Goal: Task Accomplishment & Management: Use online tool/utility

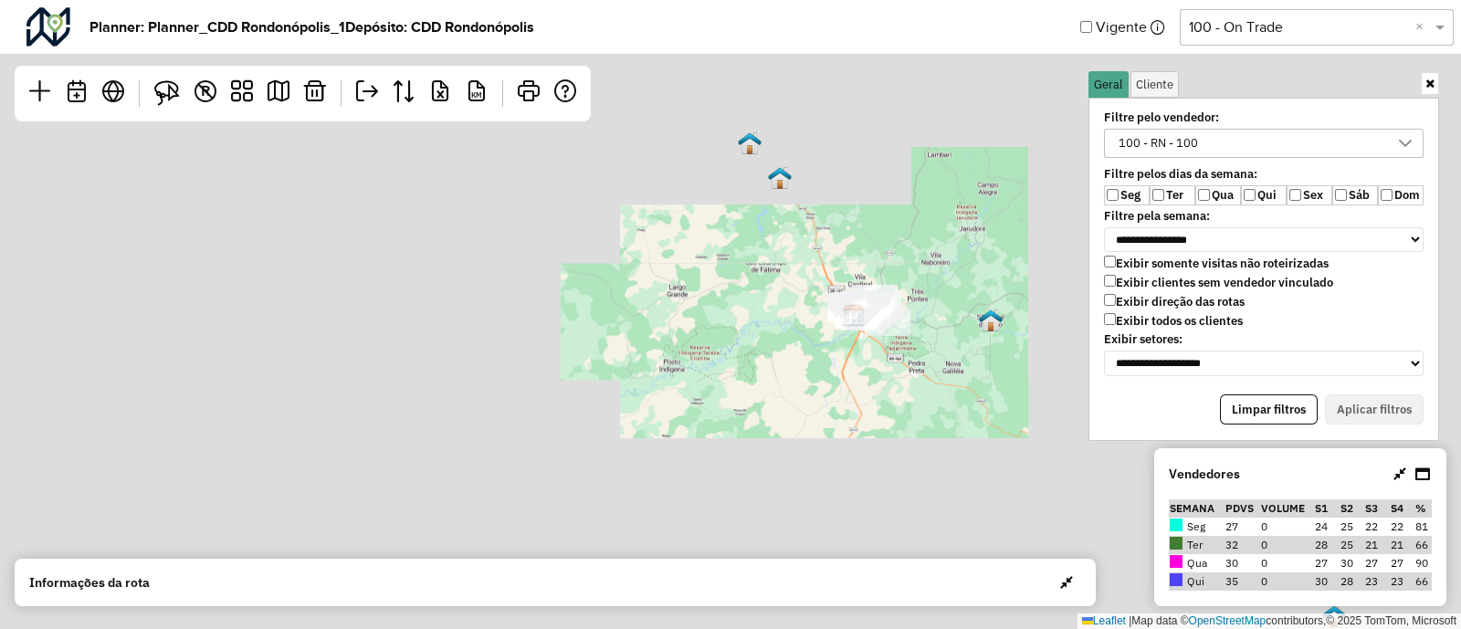
scroll to position [9, 68]
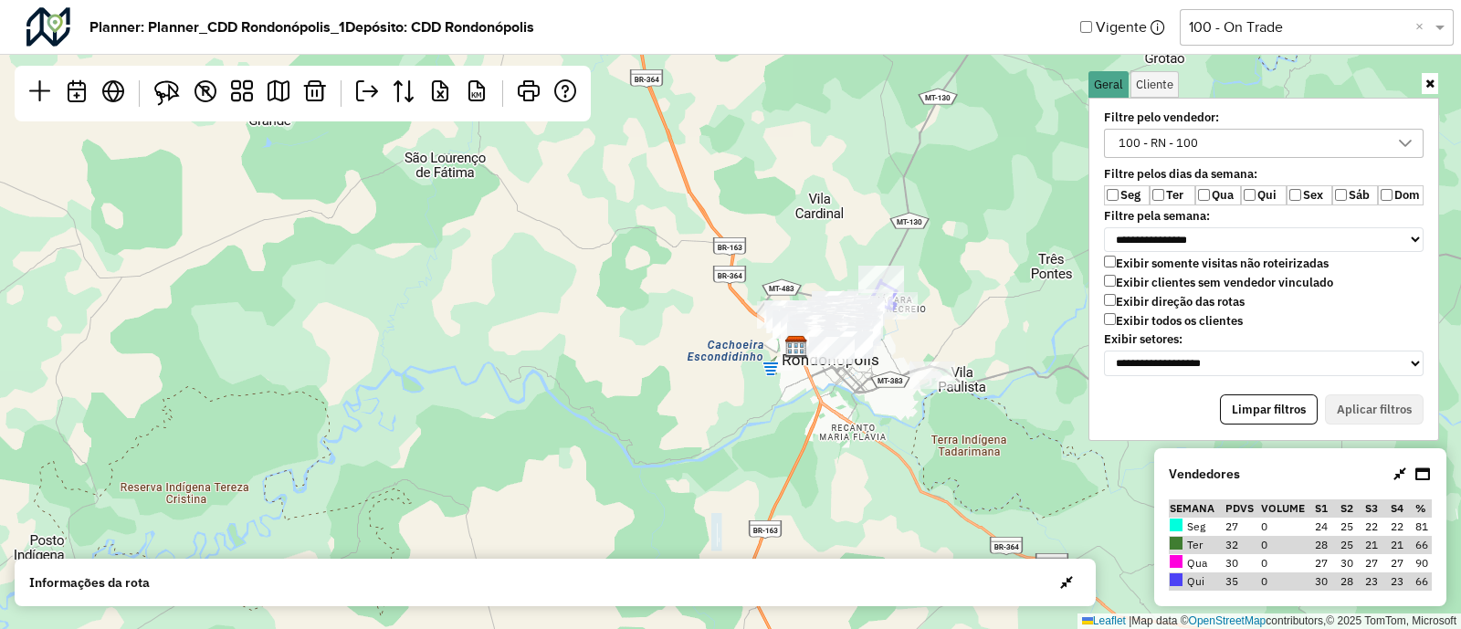
click at [1123, 313] on label "Exibir todos os clientes" at bounding box center [1173, 321] width 139 height 16
click at [1358, 412] on button "Aplicar filtros" at bounding box center [1374, 409] width 99 height 31
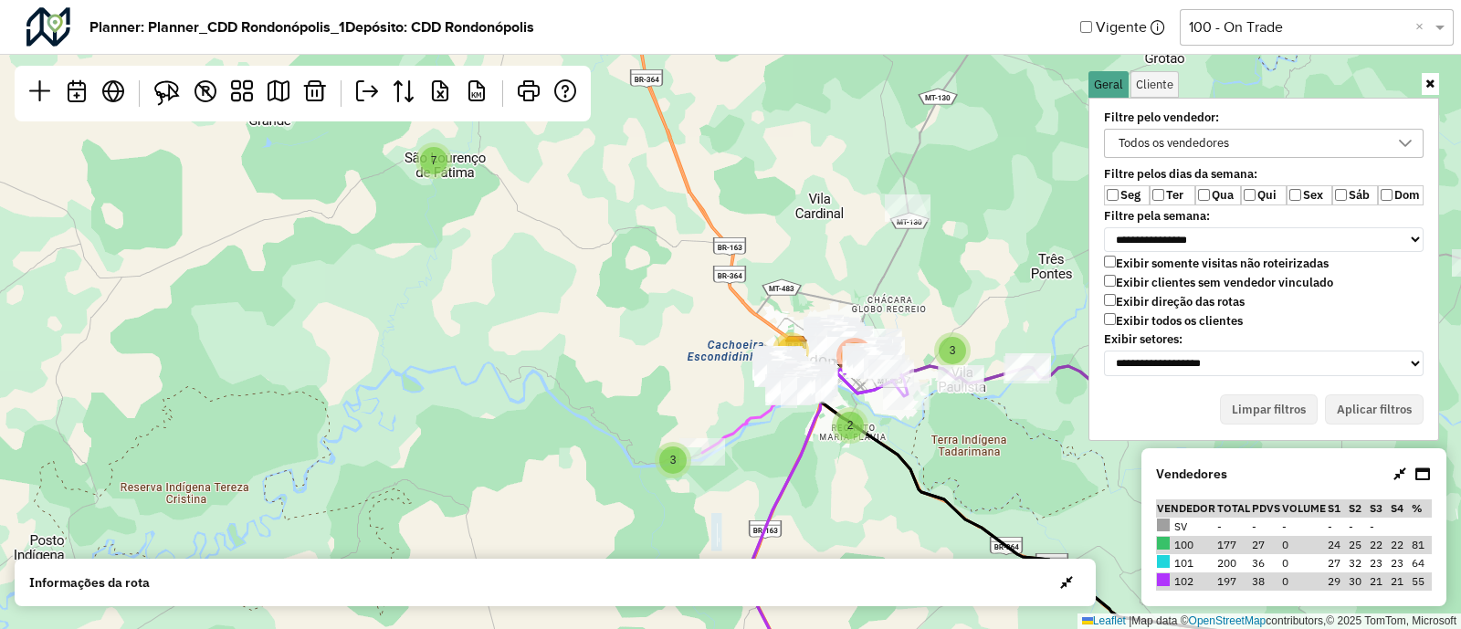
click at [1176, 200] on label "Ter" at bounding box center [1173, 195] width 46 height 20
click at [1223, 198] on label "Qua" at bounding box center [1218, 195] width 46 height 20
click at [1258, 197] on label "Qui" at bounding box center [1264, 195] width 46 height 20
click at [1321, 194] on label "Sex" at bounding box center [1309, 195] width 46 height 20
click at [1361, 193] on label "Sáb" at bounding box center [1355, 195] width 46 height 20
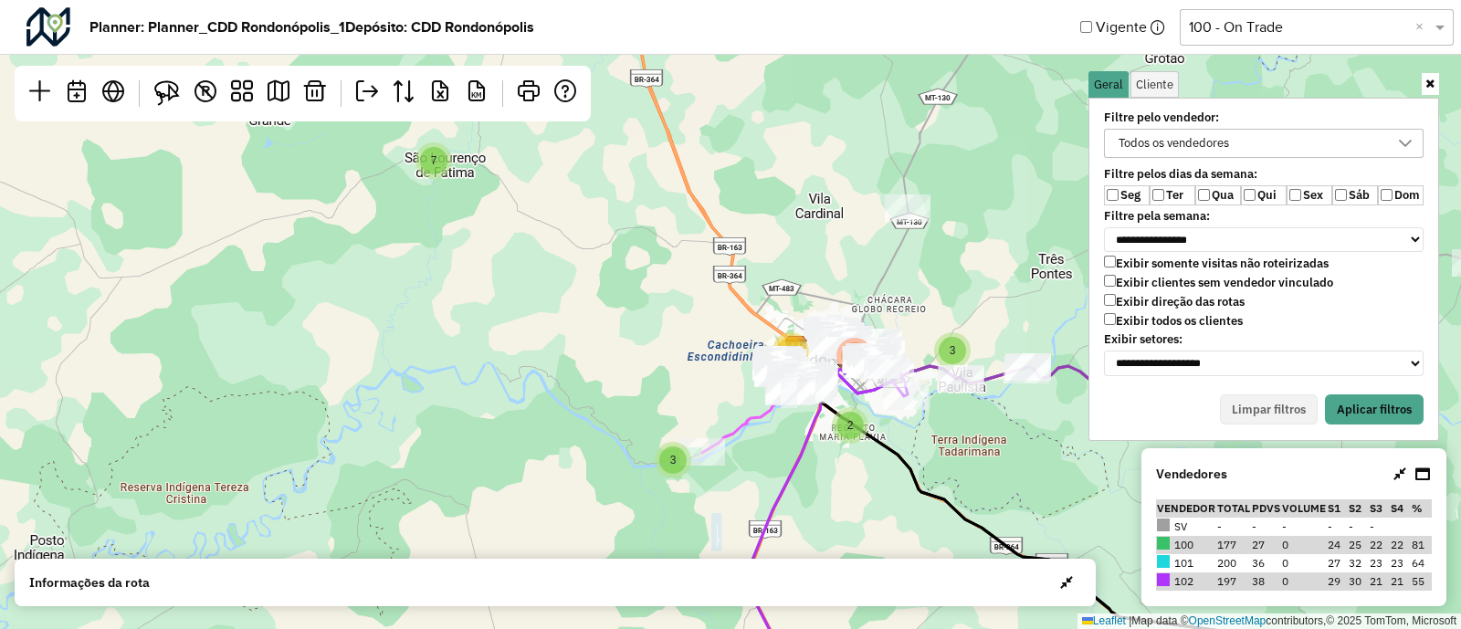
click at [1399, 194] on label "Dom" at bounding box center [1401, 195] width 46 height 20
click at [1360, 412] on button "Aplicar filtros" at bounding box center [1374, 409] width 99 height 31
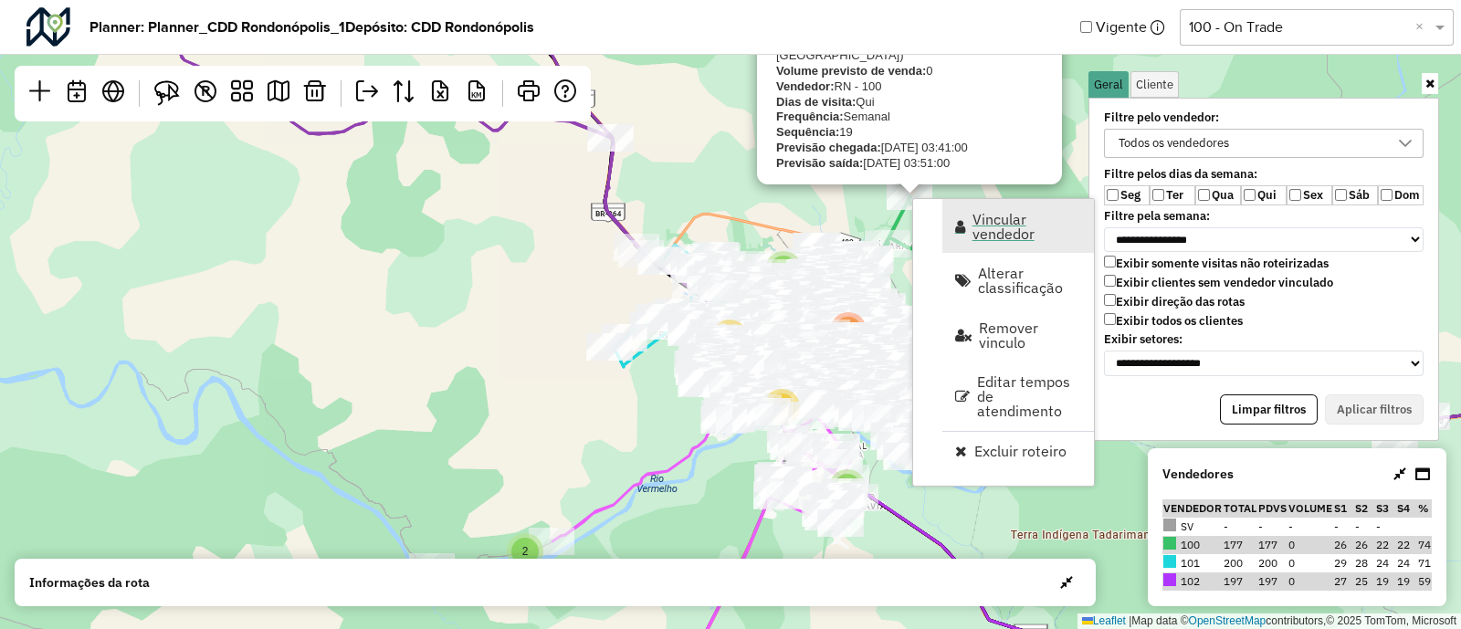
click at [994, 221] on span "Vincular vendedor" at bounding box center [1027, 226] width 110 height 29
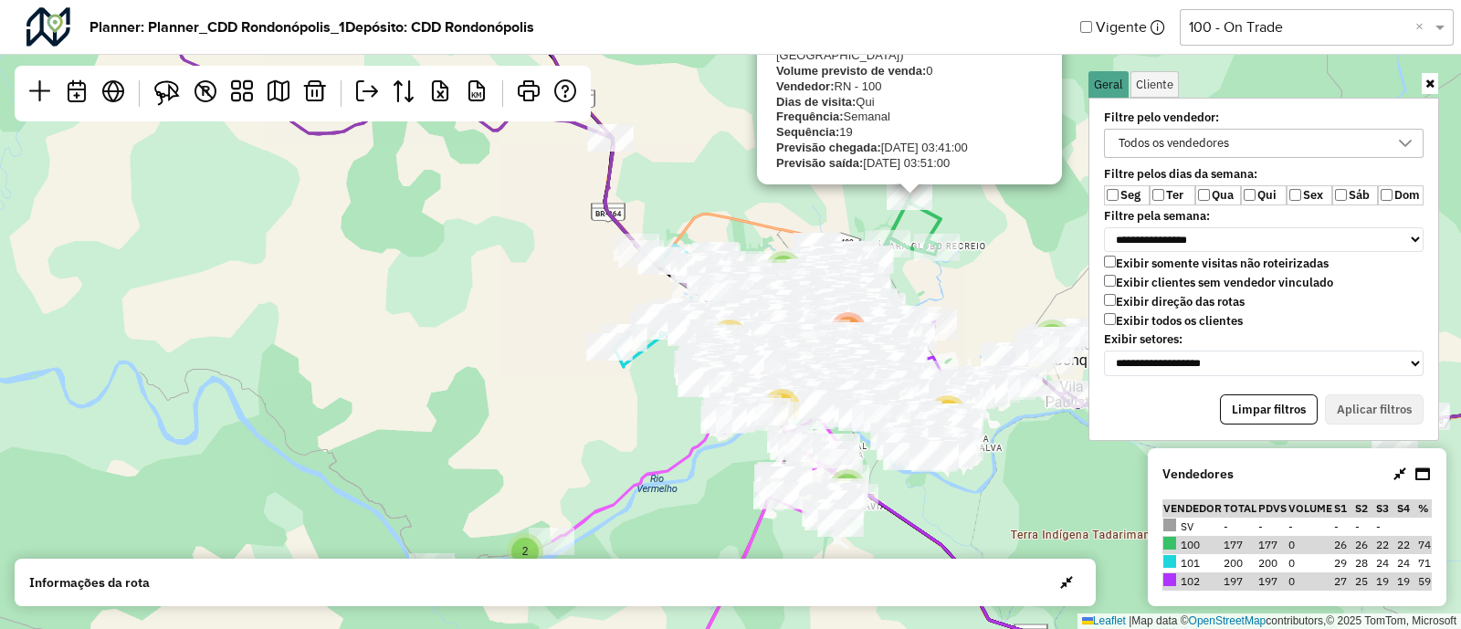
select select "********"
select select "*"
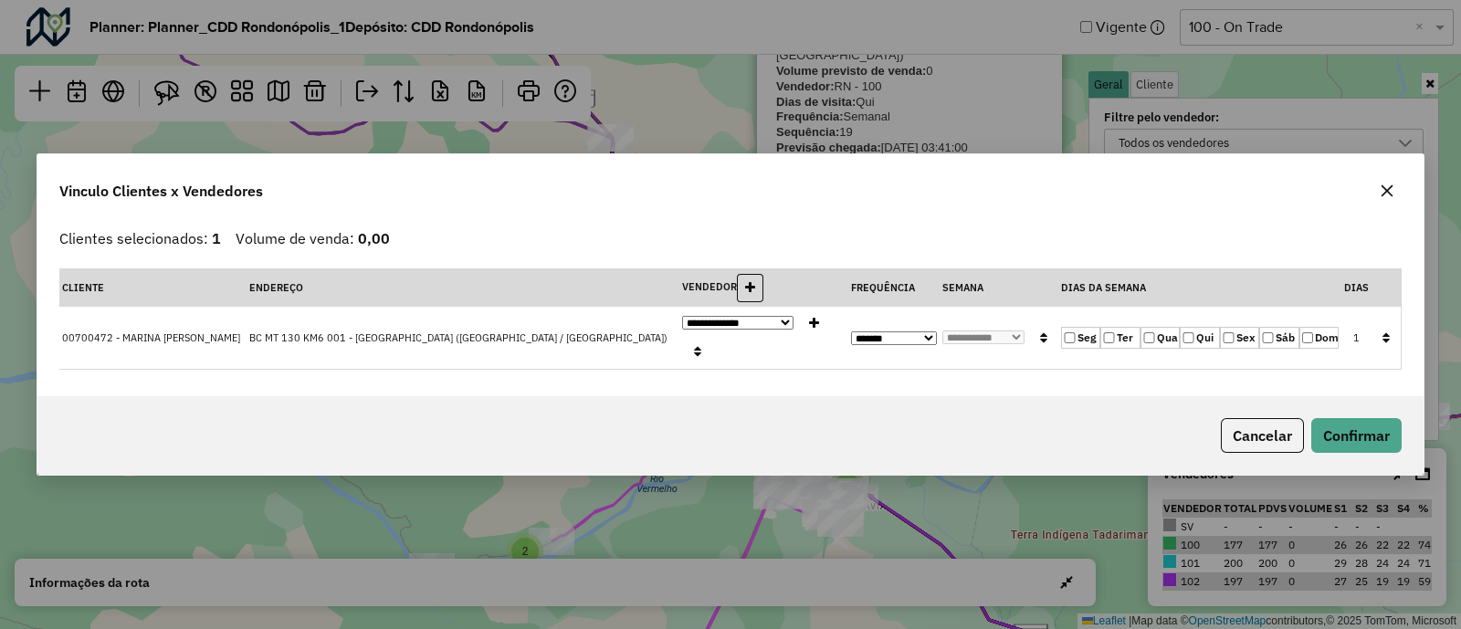
click at [1386, 198] on icon "button" at bounding box center [1387, 191] width 15 height 15
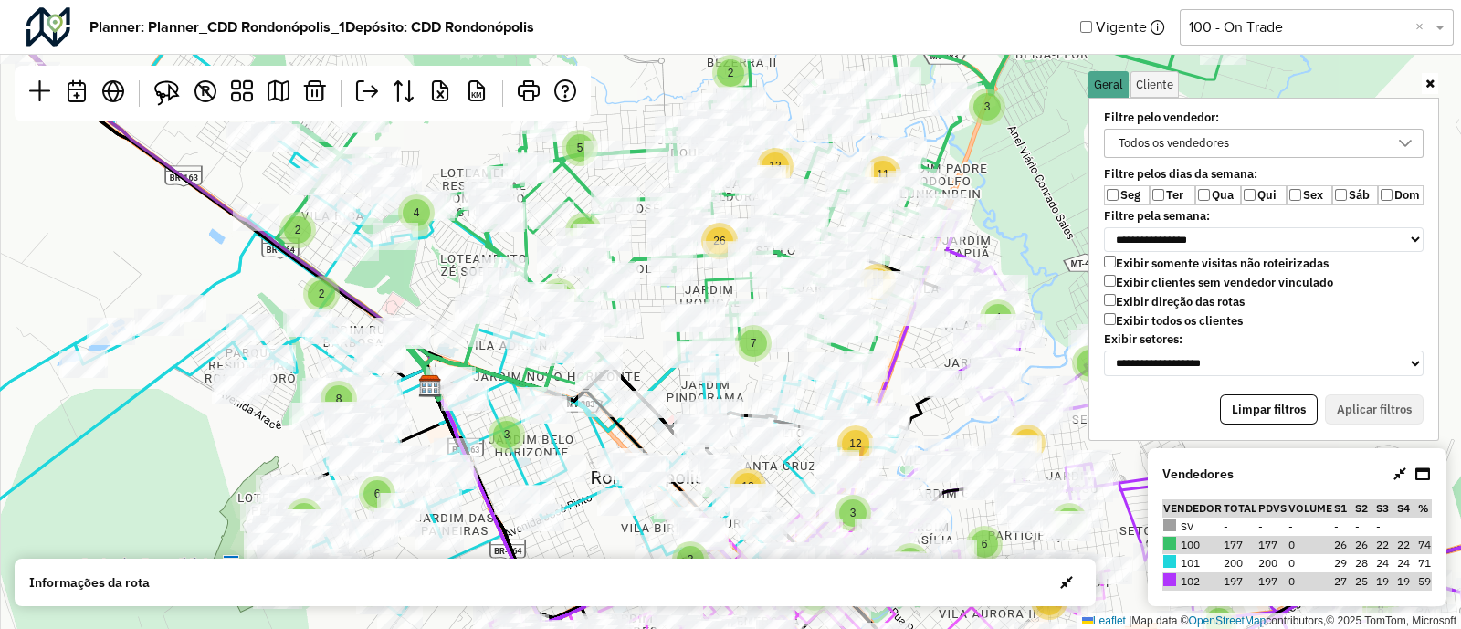
click at [1253, 140] on div "Todos os vendedores" at bounding box center [1250, 143] width 276 height 27
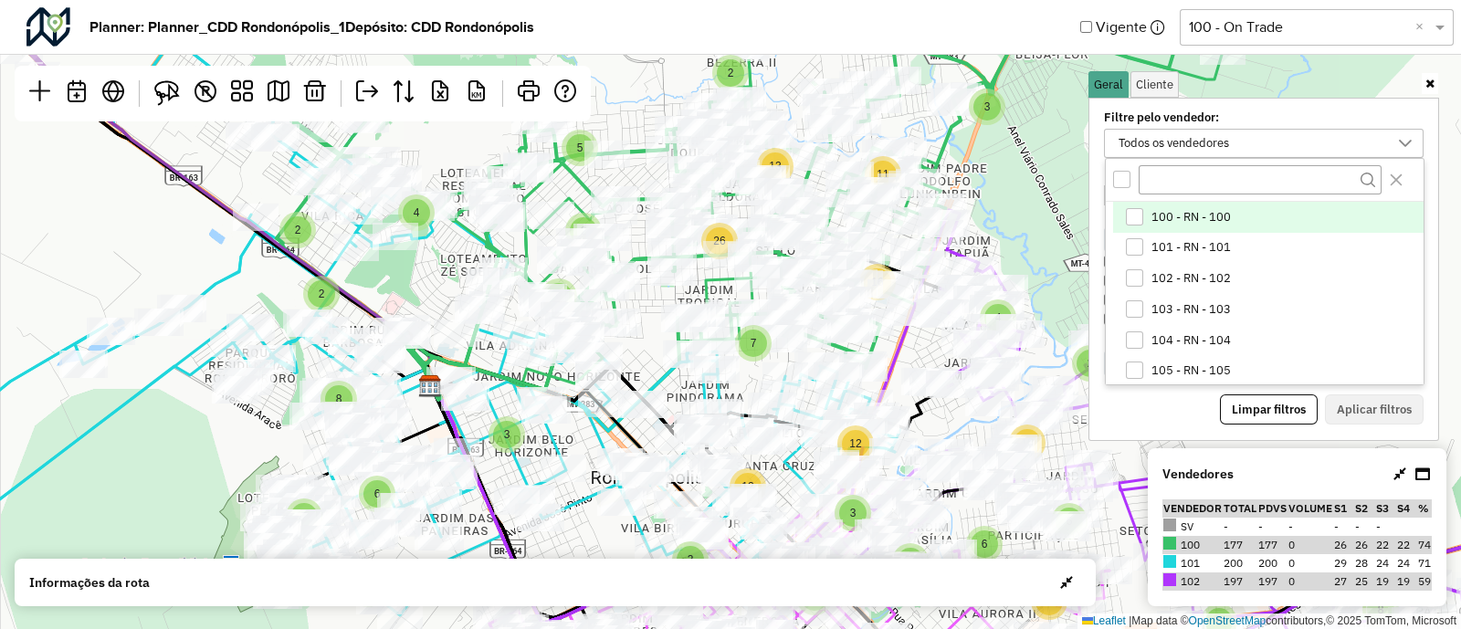
click at [1166, 204] on li "100 - RN - 100" at bounding box center [1268, 217] width 310 height 31
click at [1370, 403] on button "Aplicar filtros" at bounding box center [1374, 409] width 99 height 31
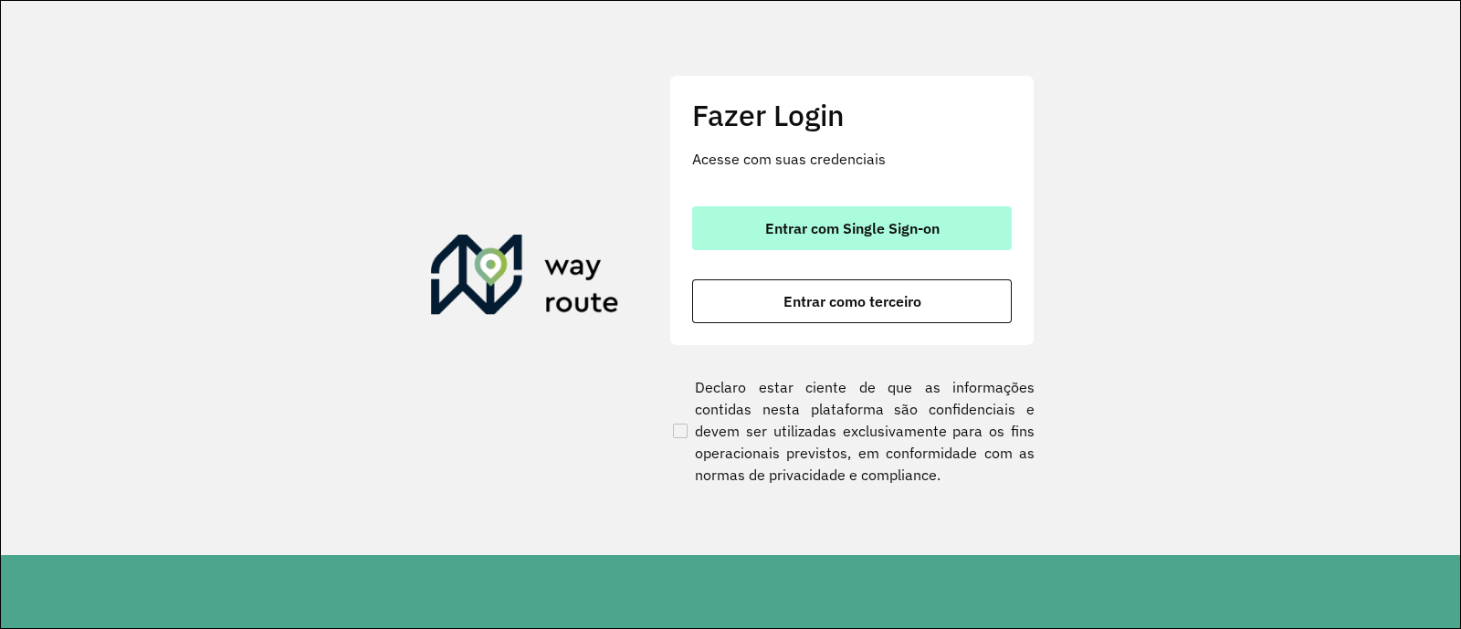
click at [903, 230] on span "Entrar com Single Sign-on" at bounding box center [852, 228] width 174 height 15
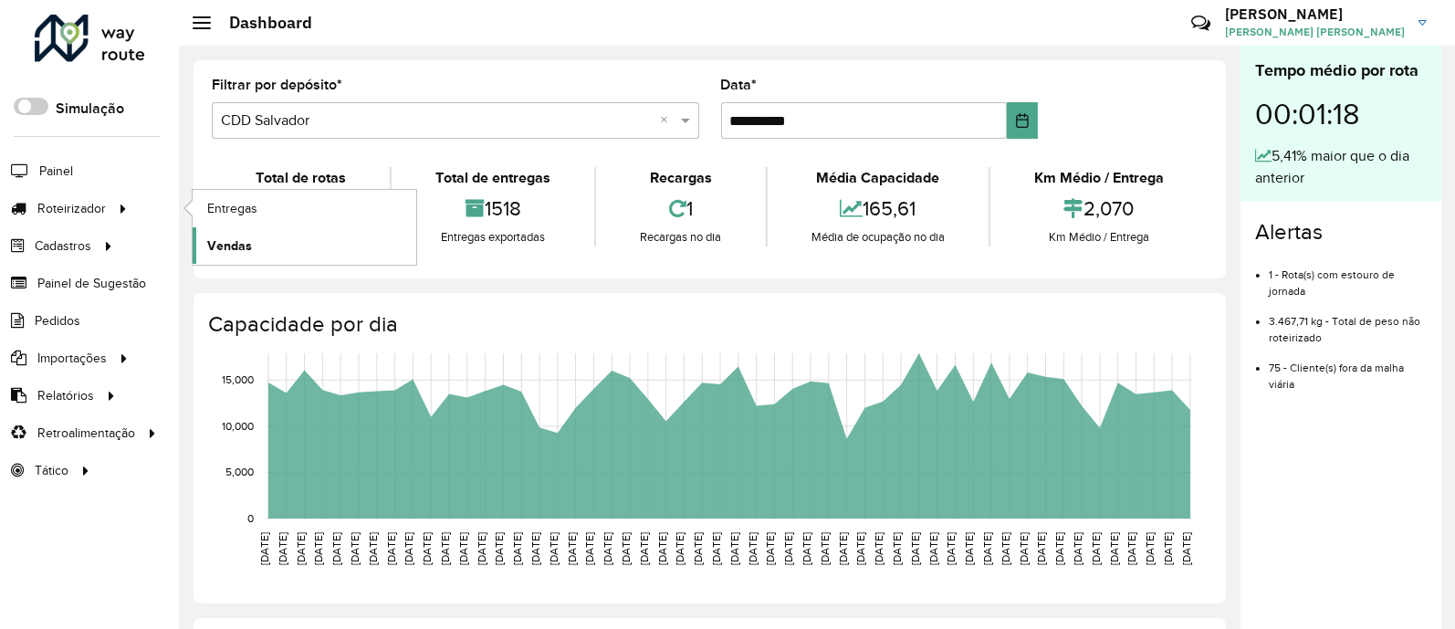
click at [247, 231] on link "Vendas" at bounding box center [305, 245] width 224 height 37
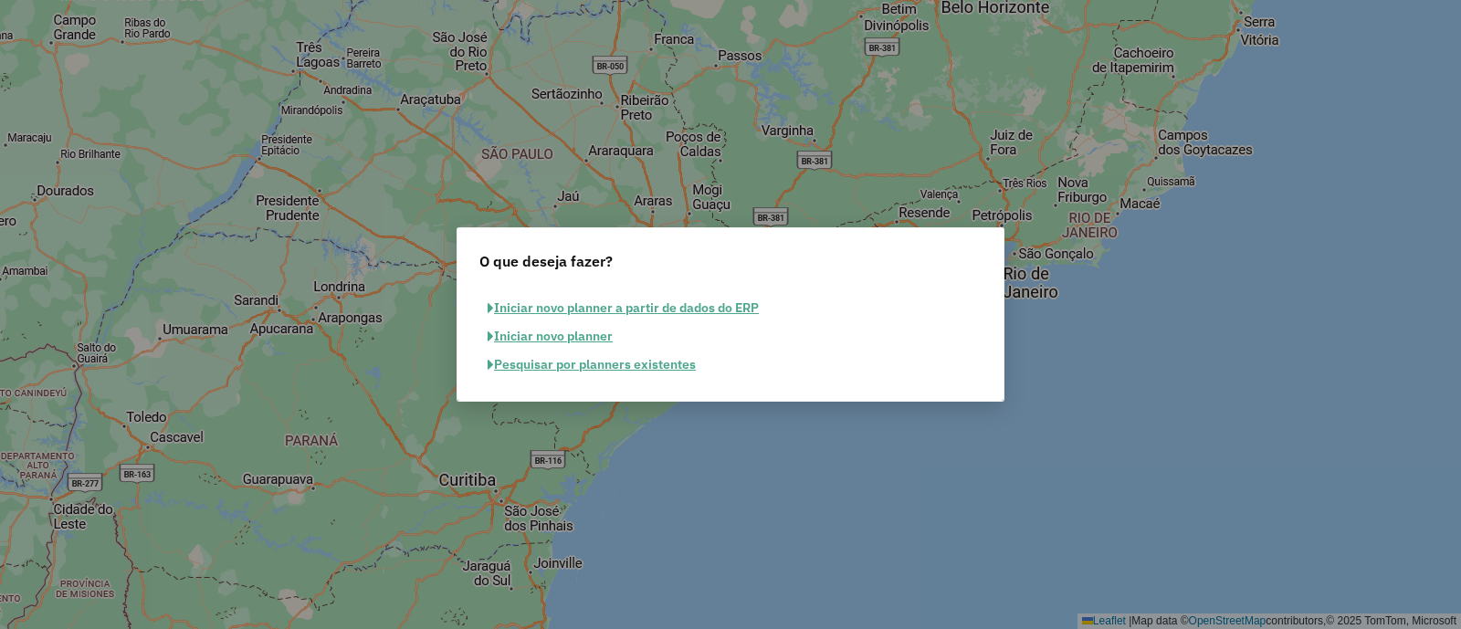
click at [608, 359] on button "Pesquisar por planners existentes" at bounding box center [591, 365] width 225 height 28
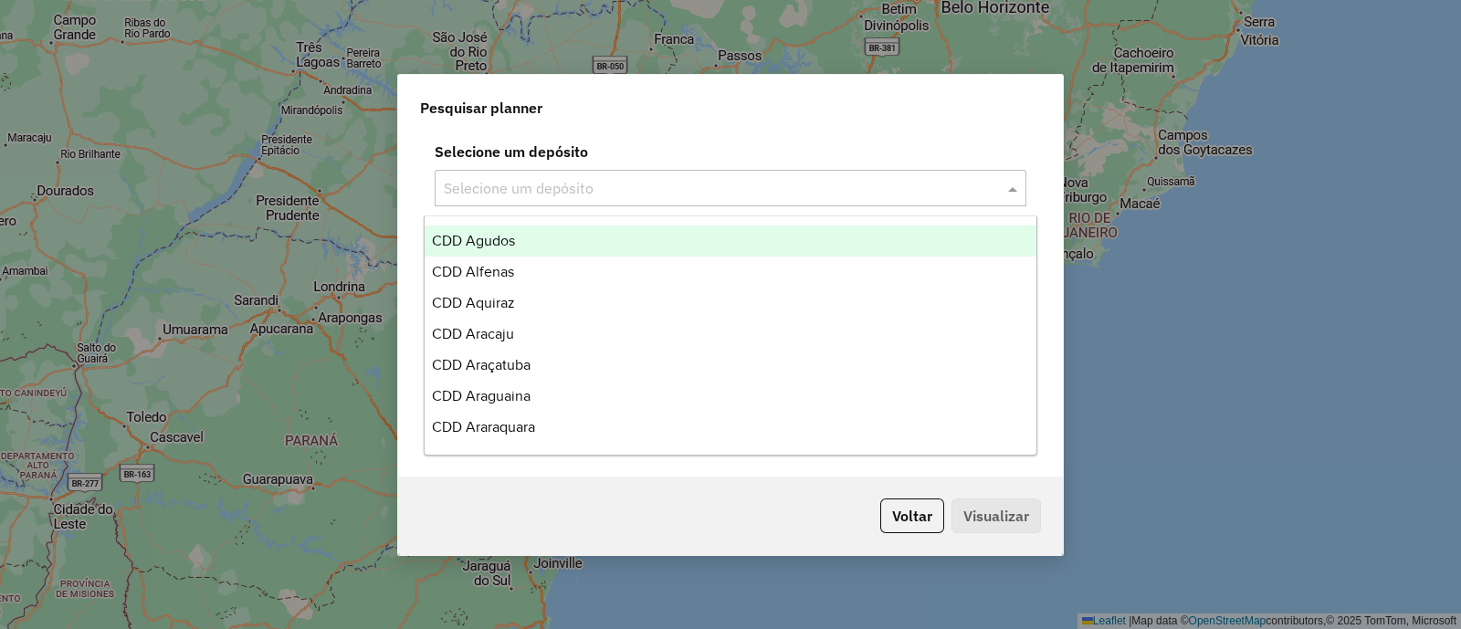
click at [725, 183] on input "text" at bounding box center [712, 189] width 537 height 22
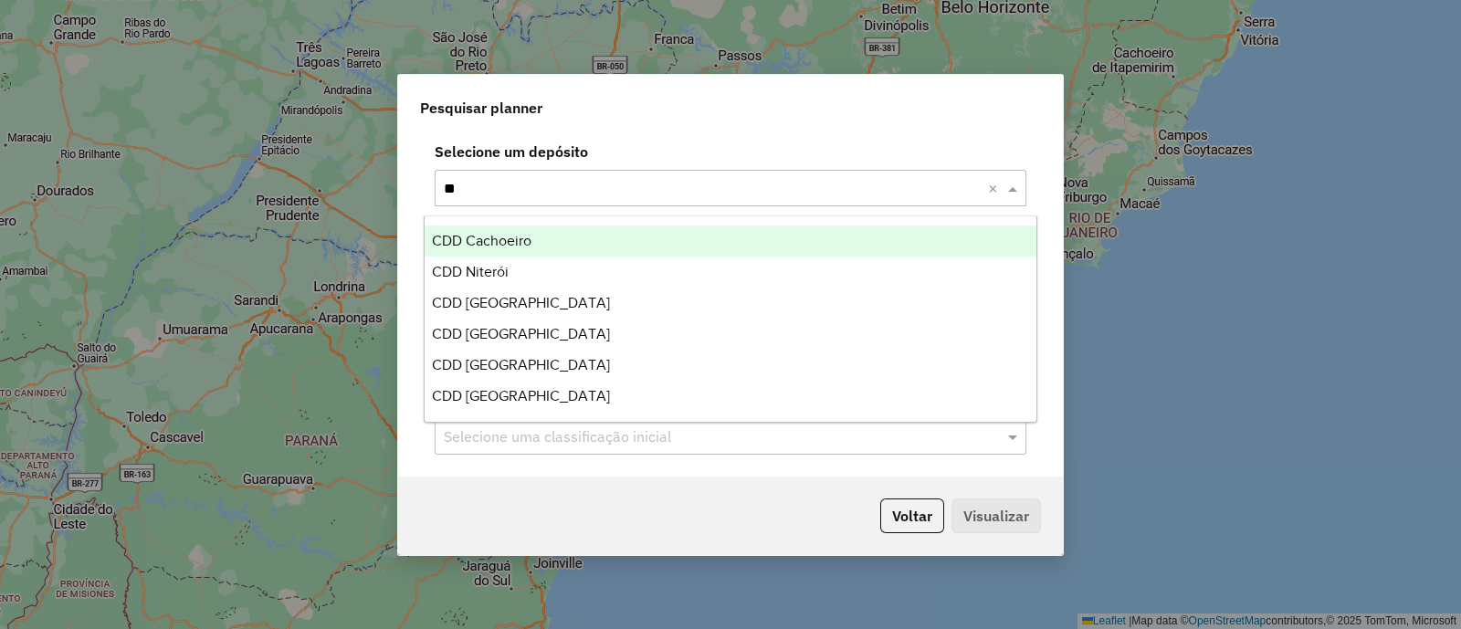
type input "***"
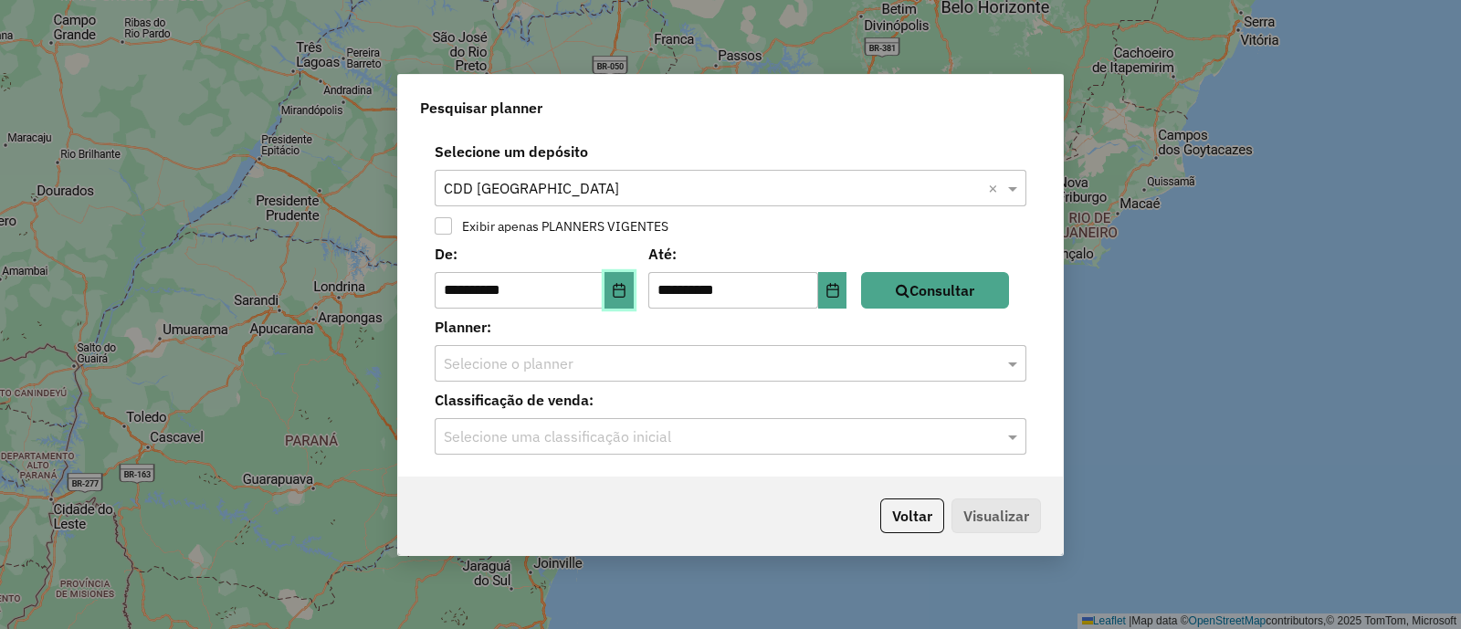
click at [614, 294] on button "Choose Date" at bounding box center [618, 290] width 29 height 37
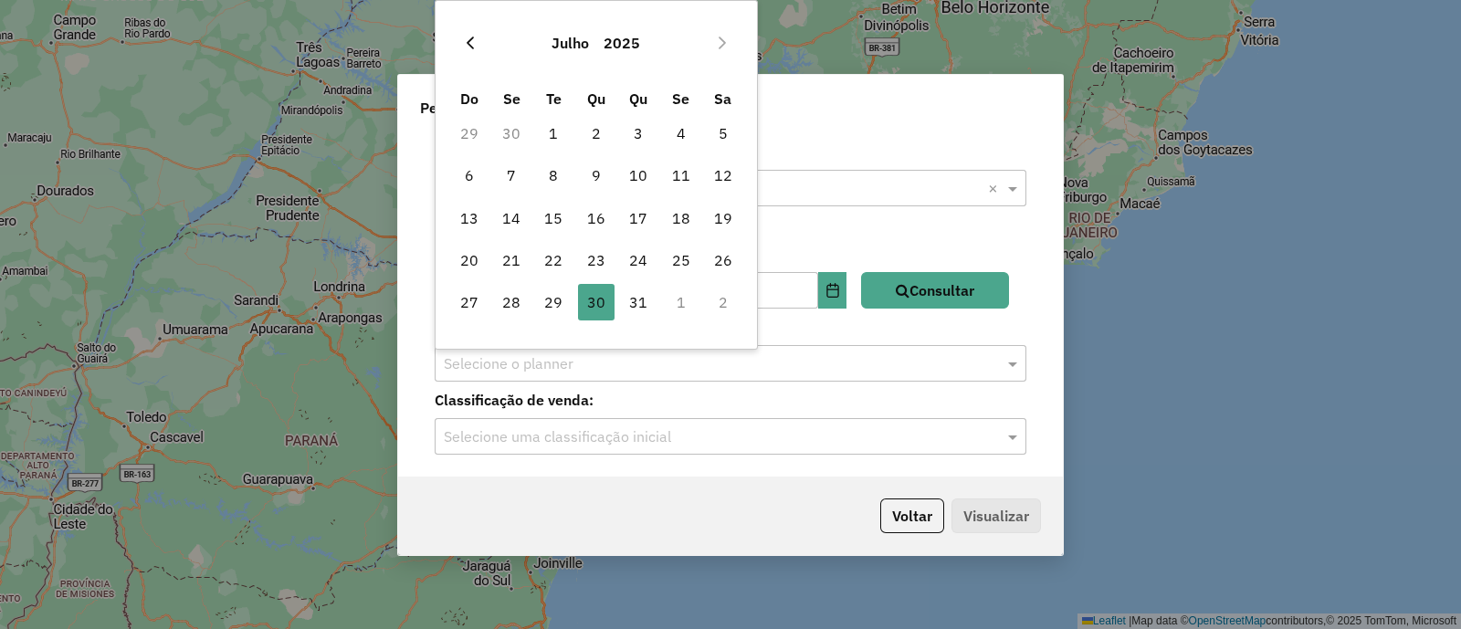
click at [472, 52] on button "Previous Month" at bounding box center [470, 42] width 29 height 29
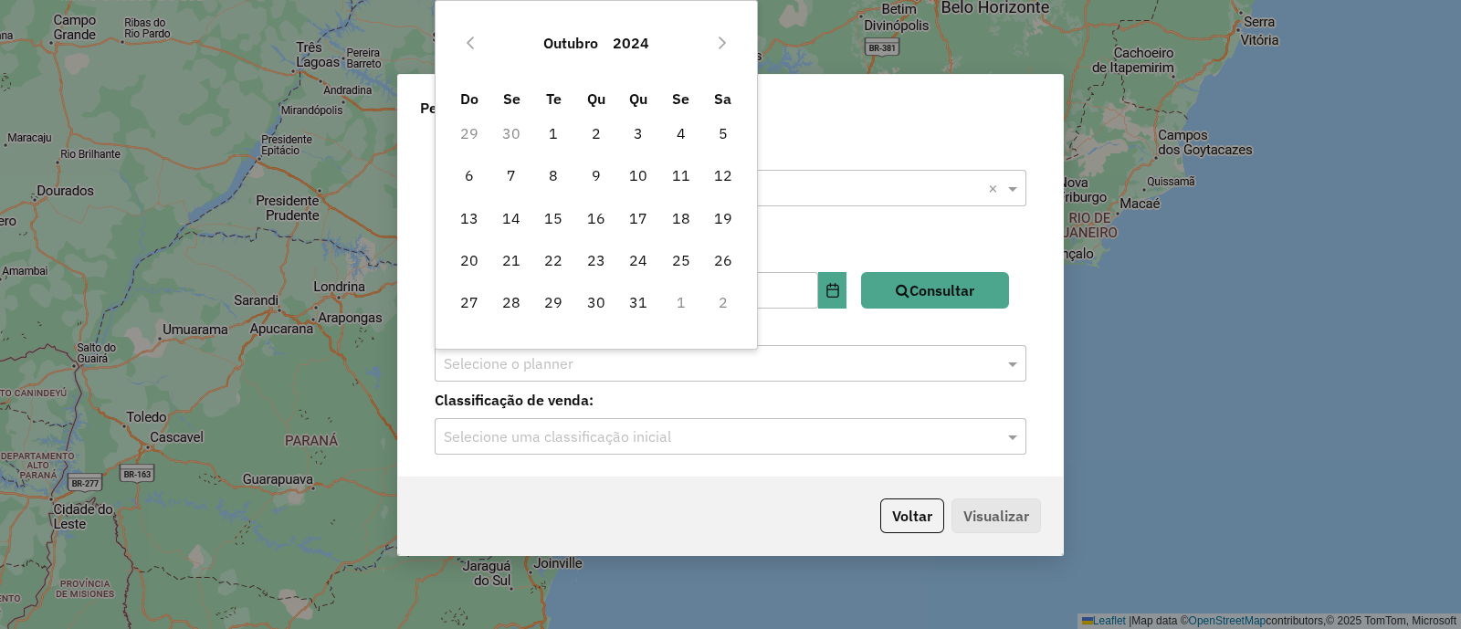
click at [472, 52] on button "Previous Month" at bounding box center [470, 42] width 29 height 29
click at [602, 141] on span "4" at bounding box center [596, 133] width 37 height 37
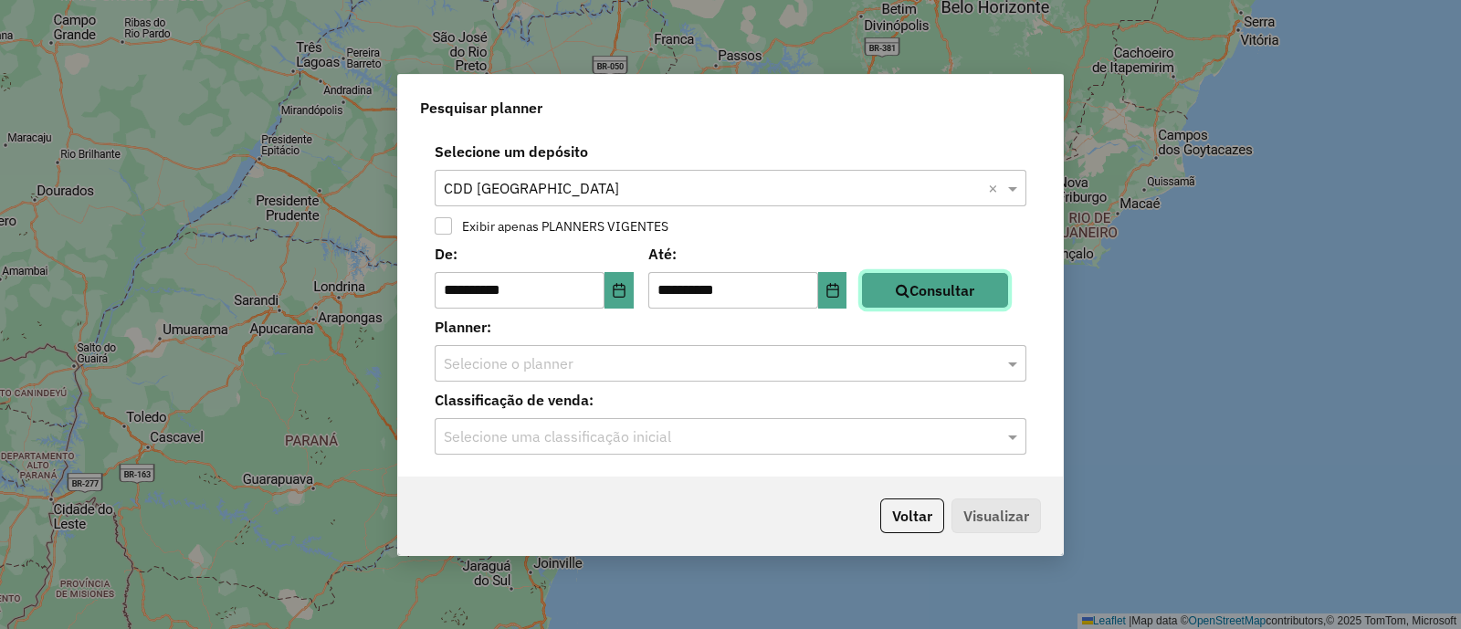
click at [989, 296] on button "Consultar" at bounding box center [935, 290] width 148 height 37
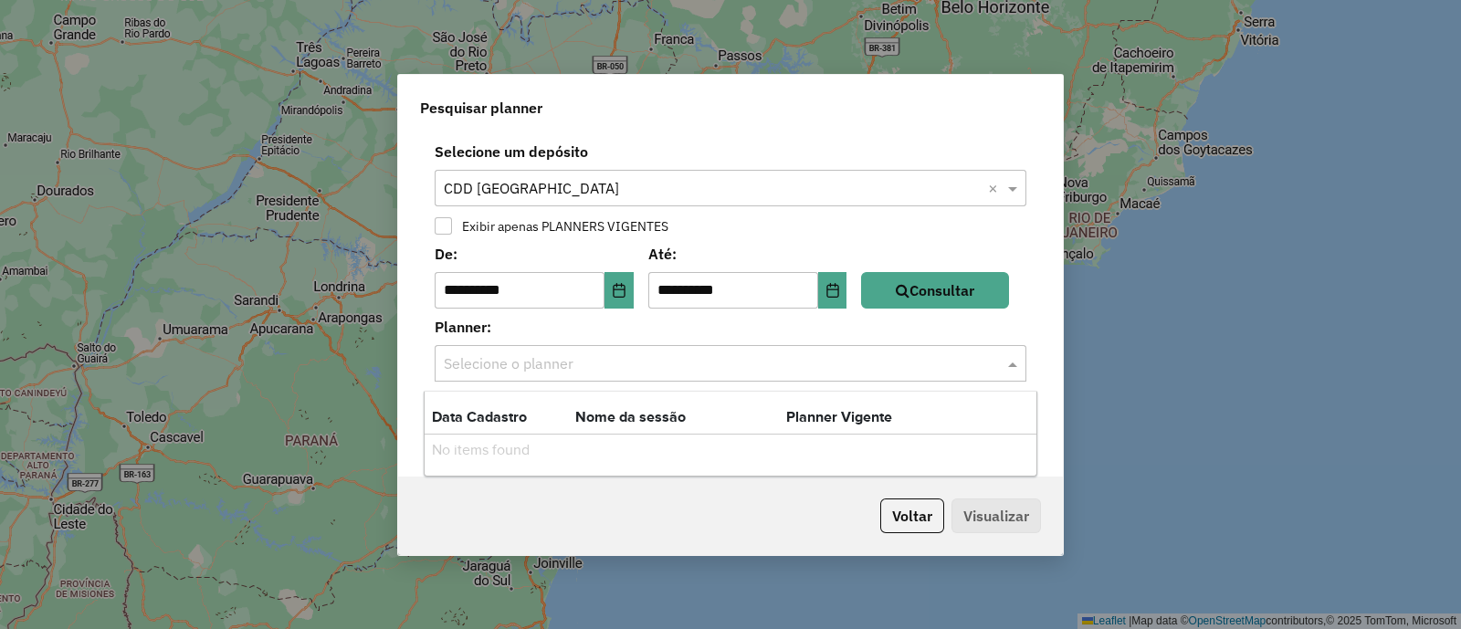
click at [998, 358] on div at bounding box center [731, 364] width 592 height 24
click at [573, 280] on input "**********" at bounding box center [520, 290] width 170 height 37
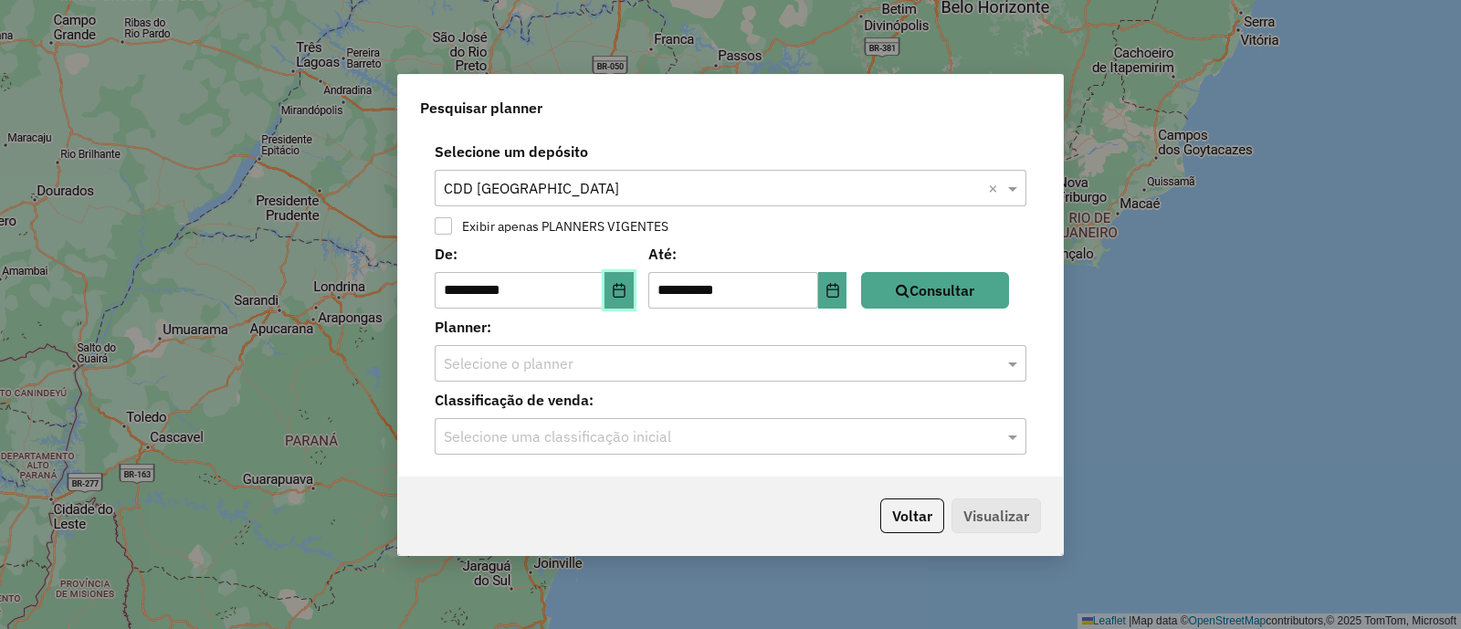
click at [616, 289] on button "Choose Date" at bounding box center [618, 290] width 29 height 37
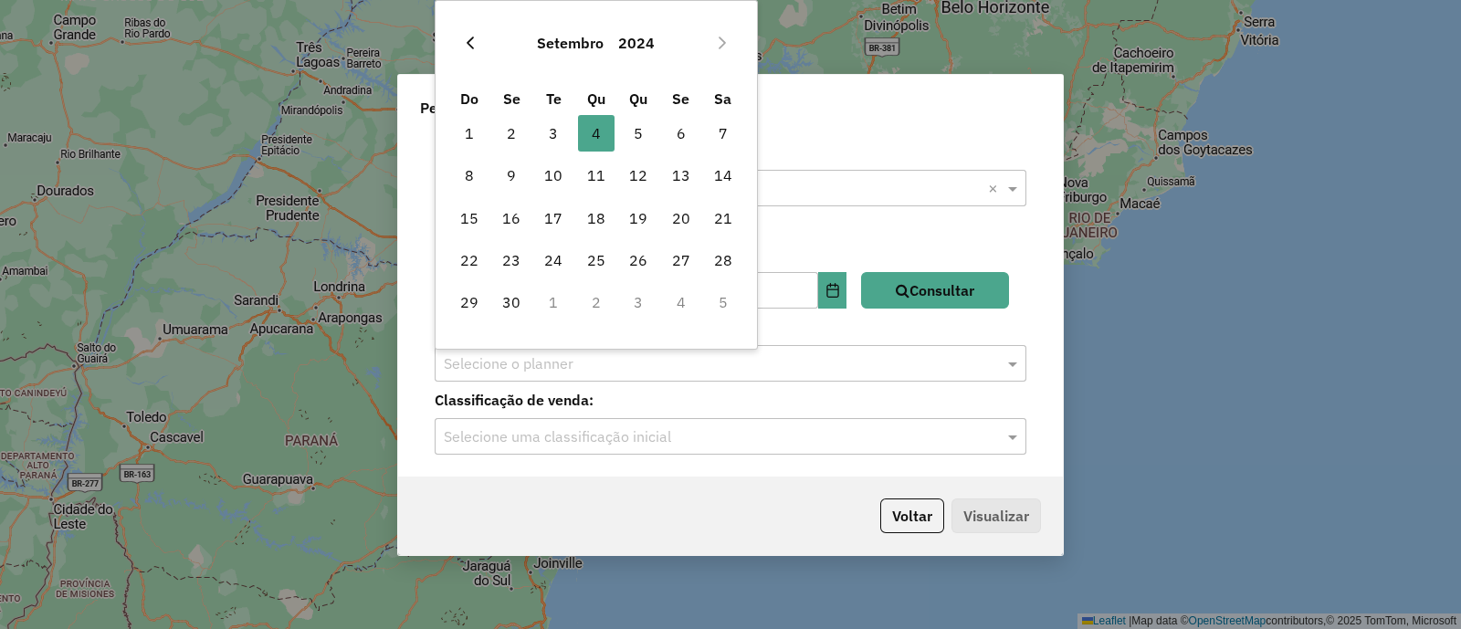
click at [459, 31] on button "Previous Month" at bounding box center [470, 42] width 29 height 29
click at [517, 128] on span "1" at bounding box center [511, 133] width 37 height 37
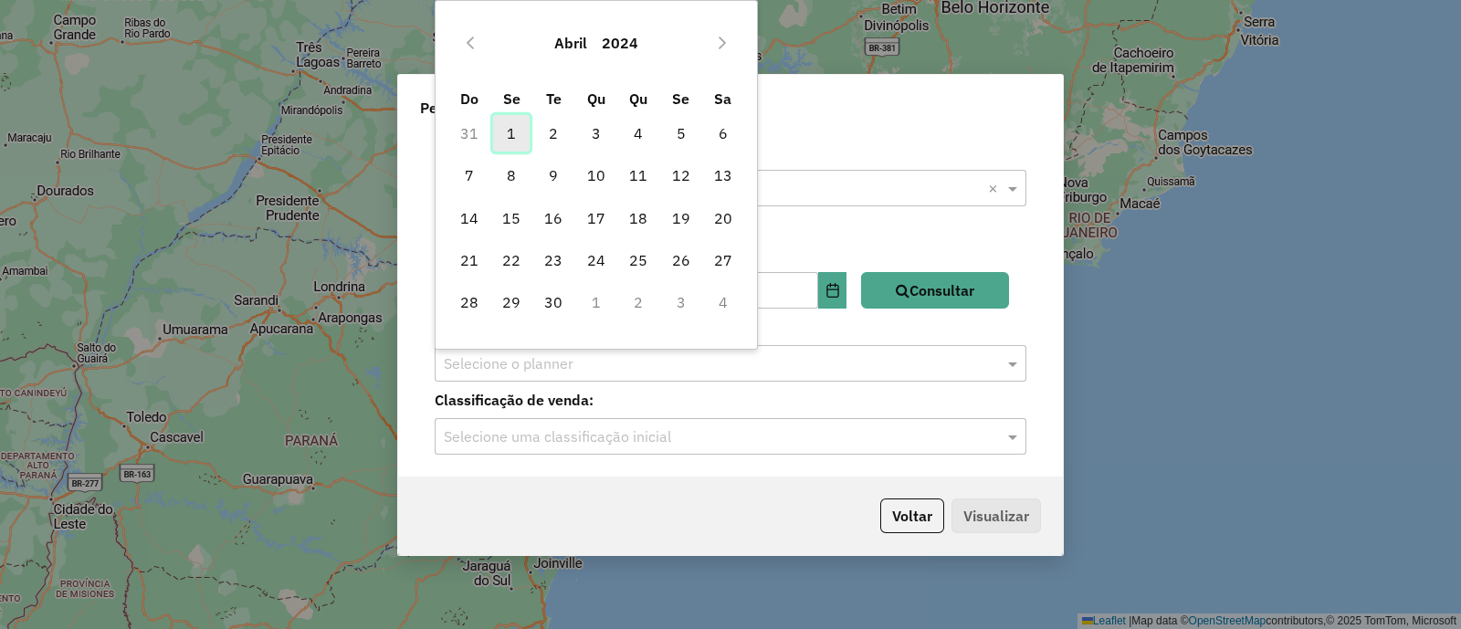
type input "**********"
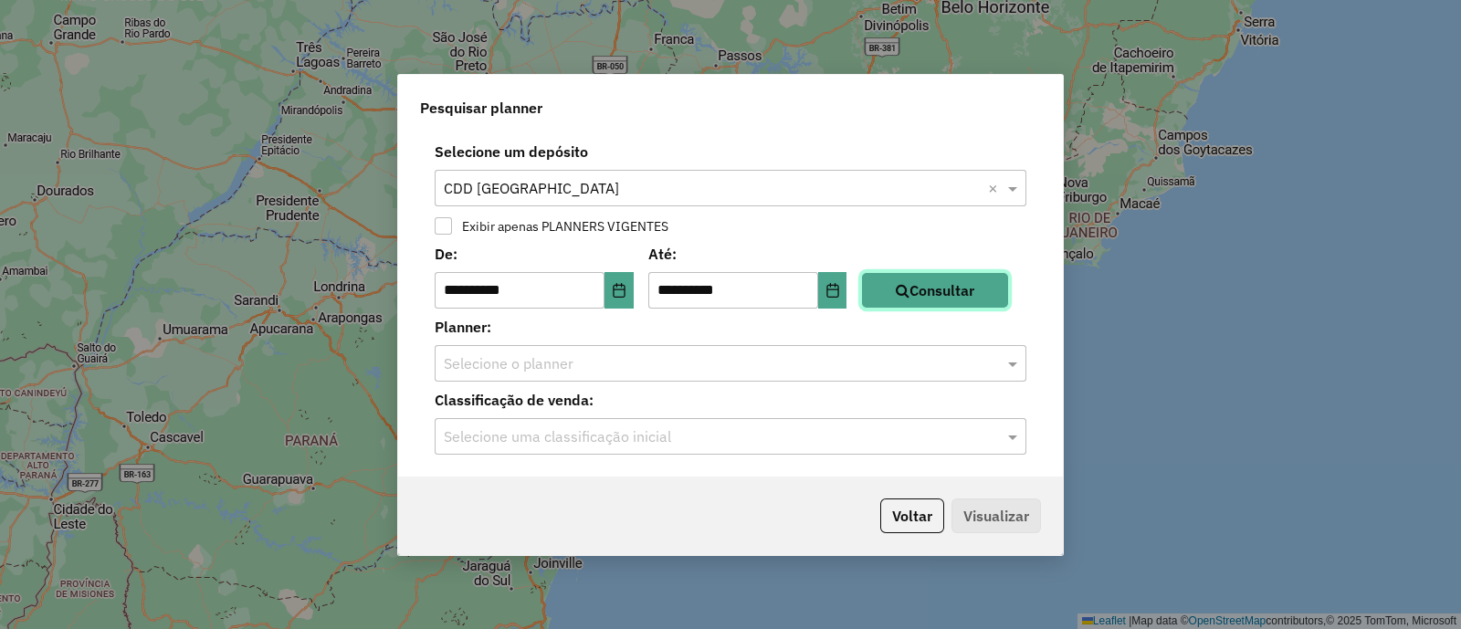
click at [982, 292] on button "Consultar" at bounding box center [935, 290] width 148 height 37
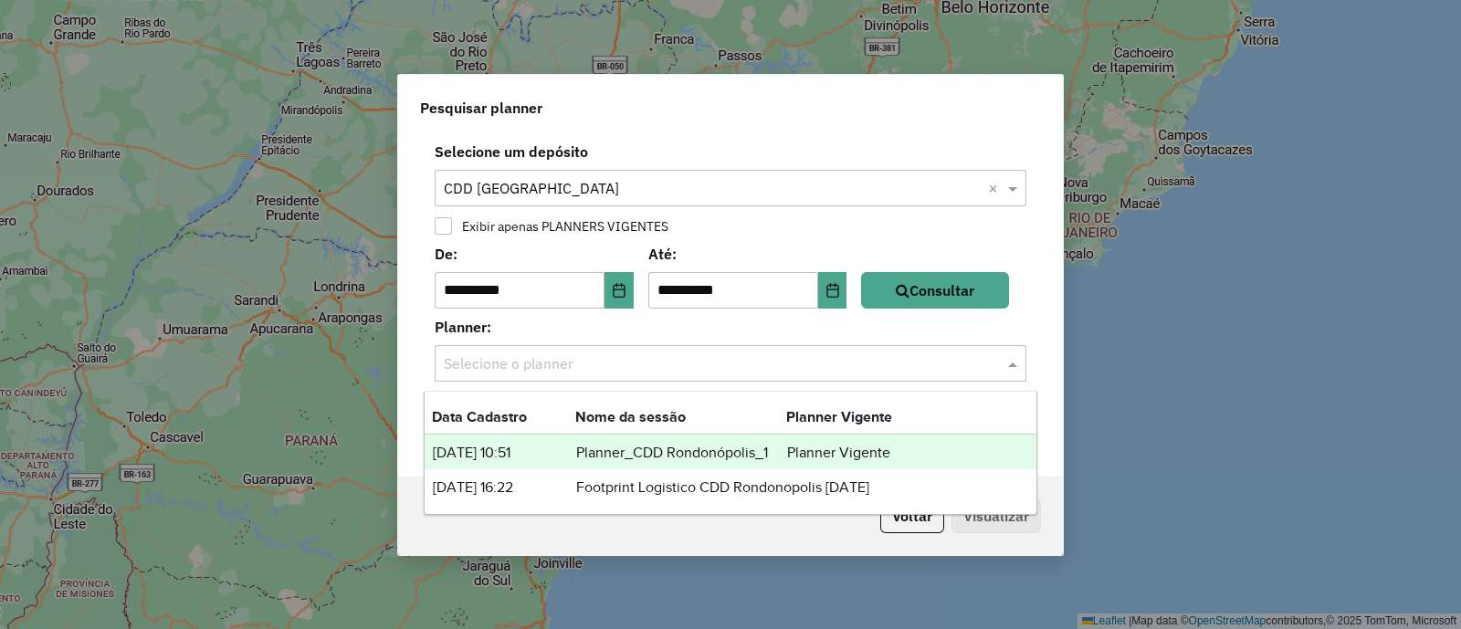
click at [1000, 362] on div at bounding box center [731, 364] width 592 height 24
click at [849, 450] on td "Planner Vigente" at bounding box center [841, 453] width 110 height 24
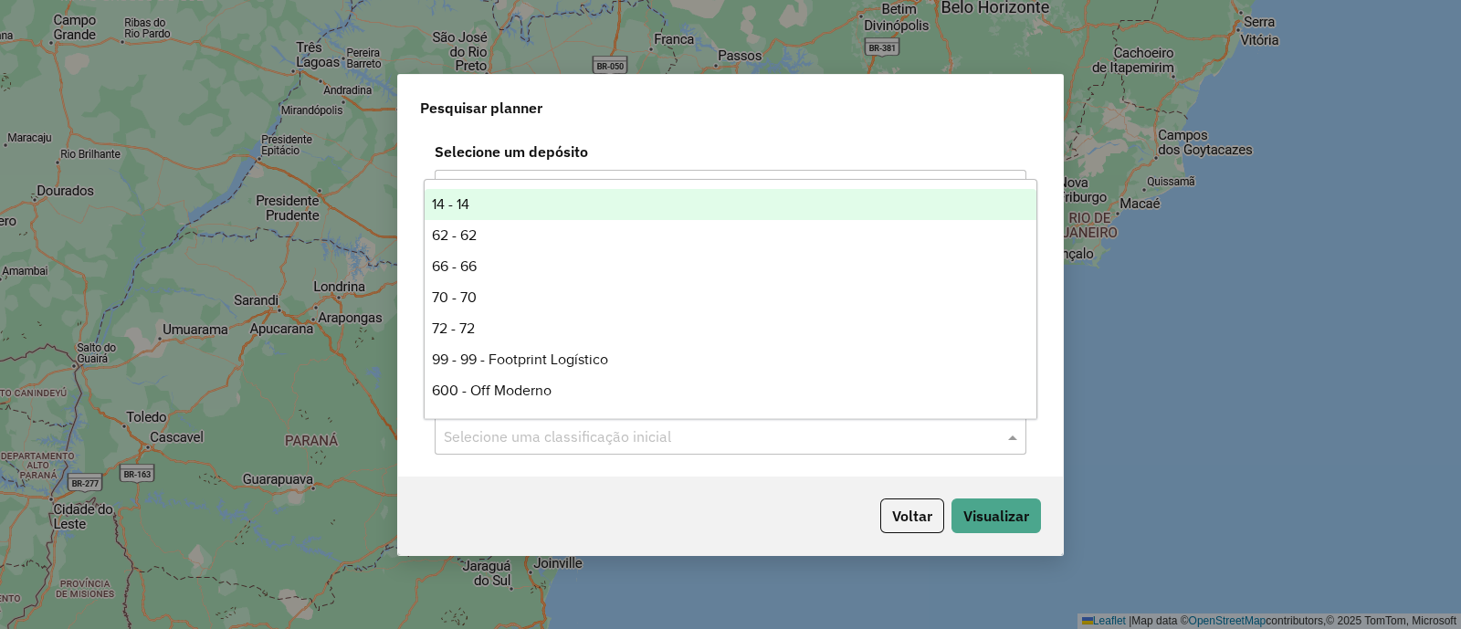
click at [849, 450] on div "Selecione uma classificação inicial" at bounding box center [731, 436] width 592 height 37
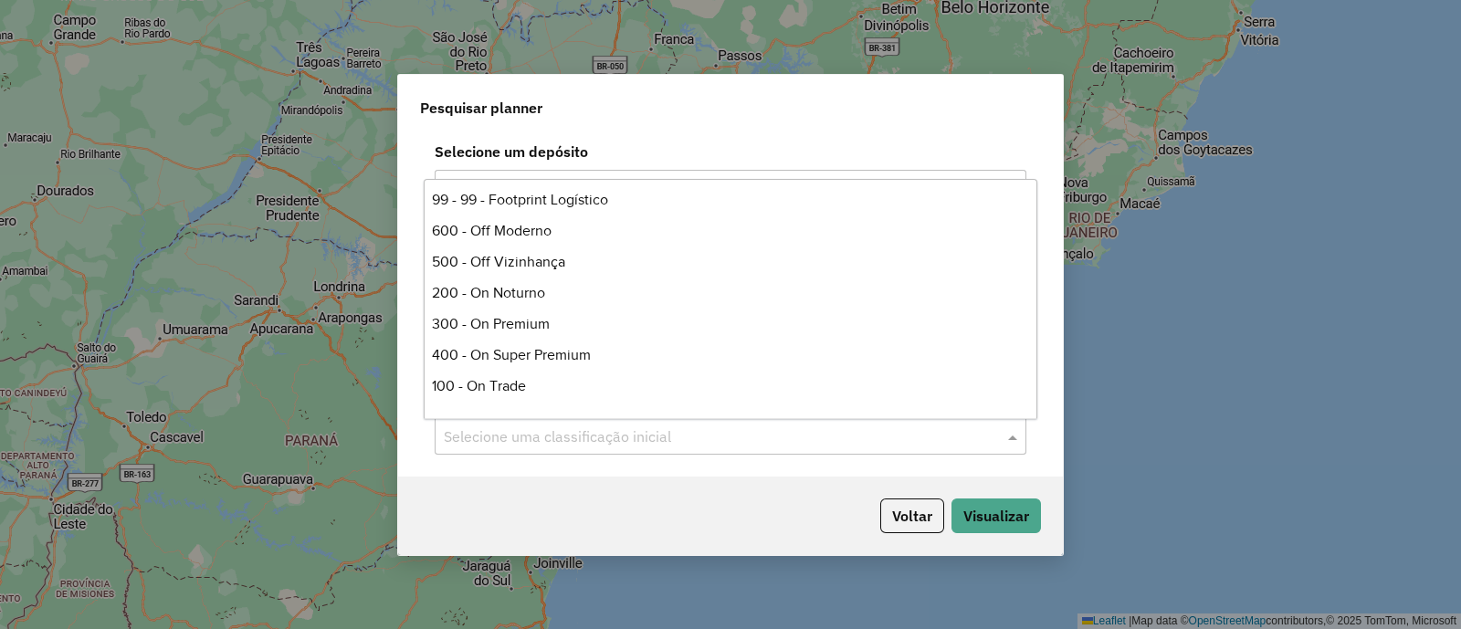
scroll to position [206, 0]
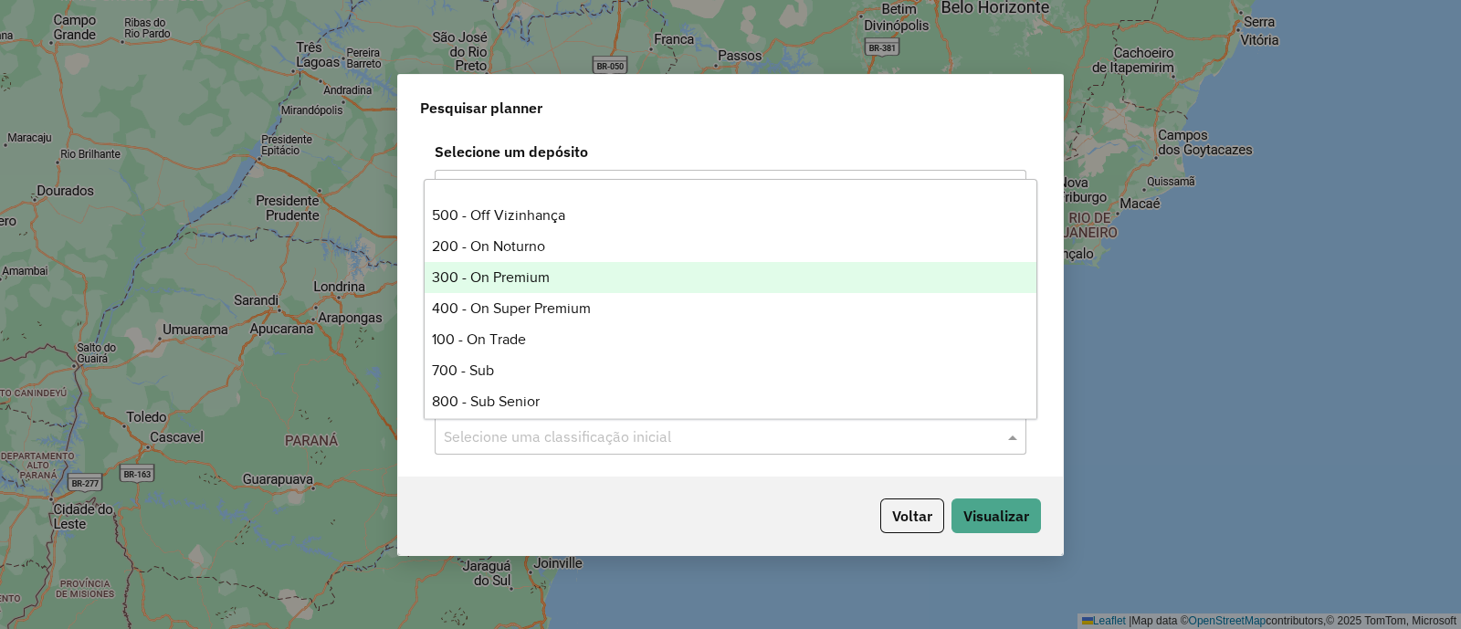
click at [548, 267] on div "300 - On Premium" at bounding box center [731, 277] width 612 height 31
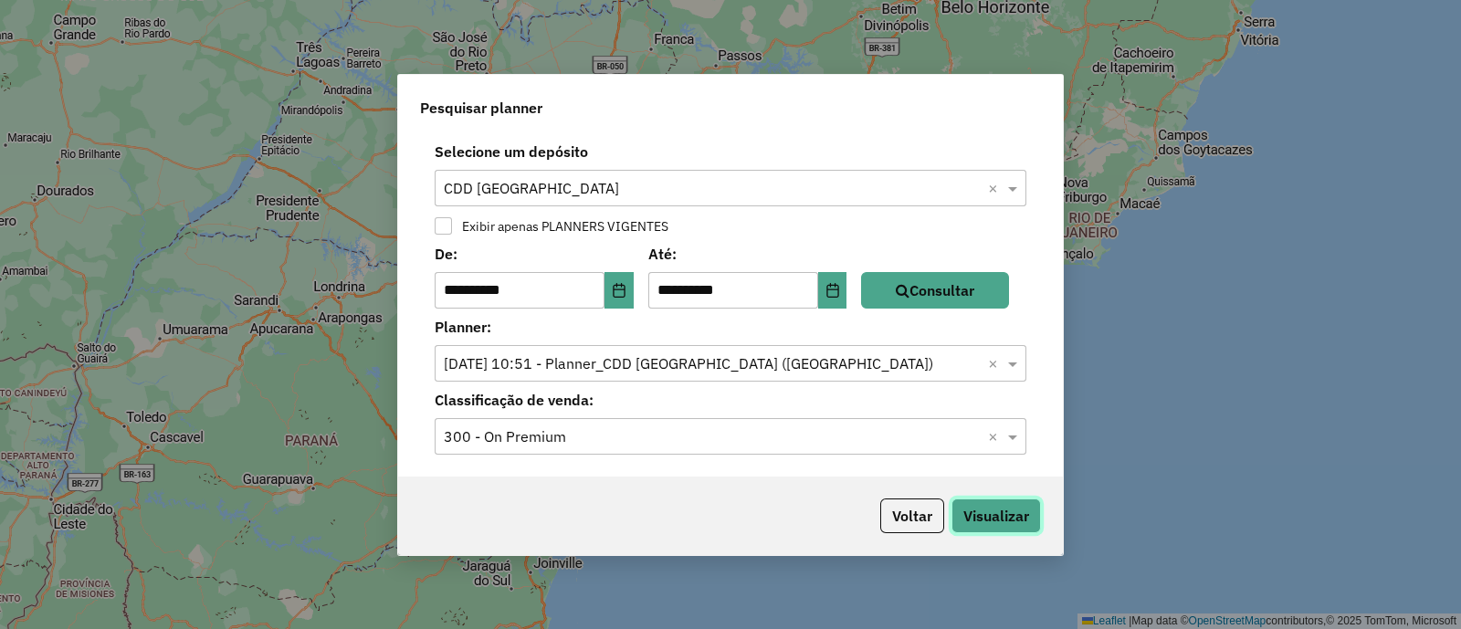
click at [991, 504] on button "Visualizar" at bounding box center [995, 516] width 89 height 35
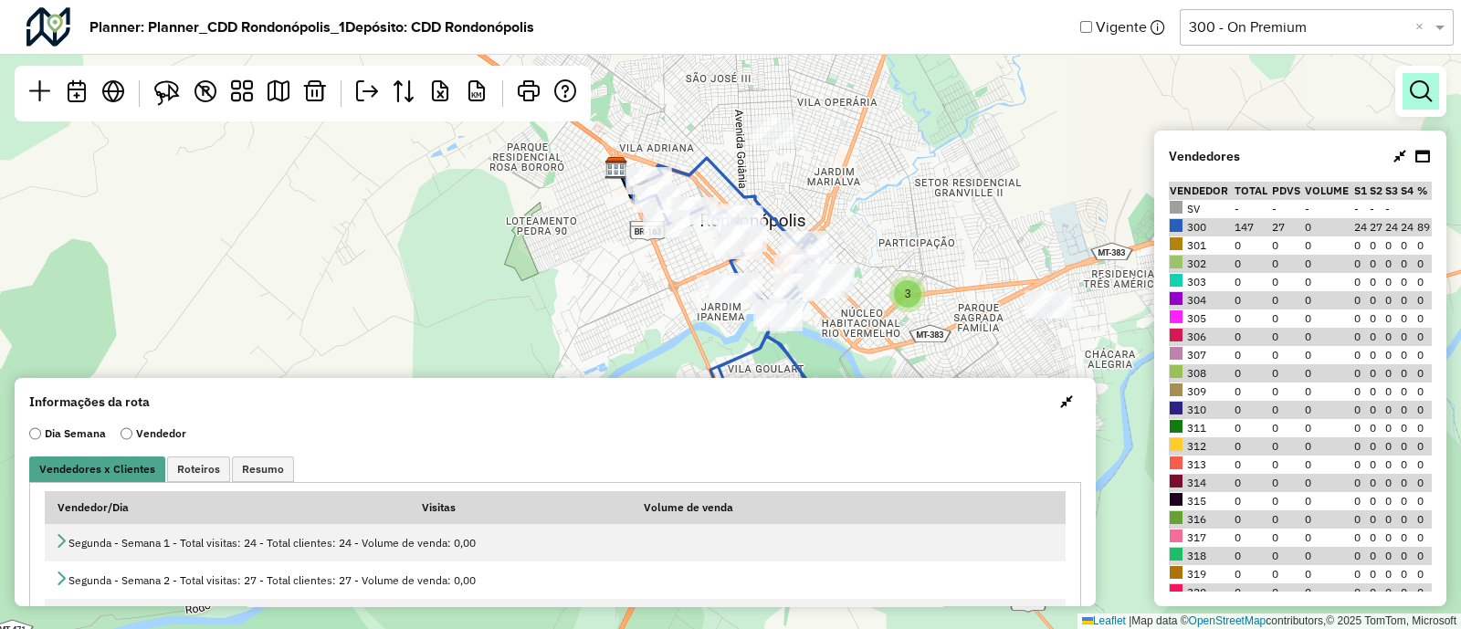
click at [1421, 88] on em at bounding box center [1421, 91] width 22 height 22
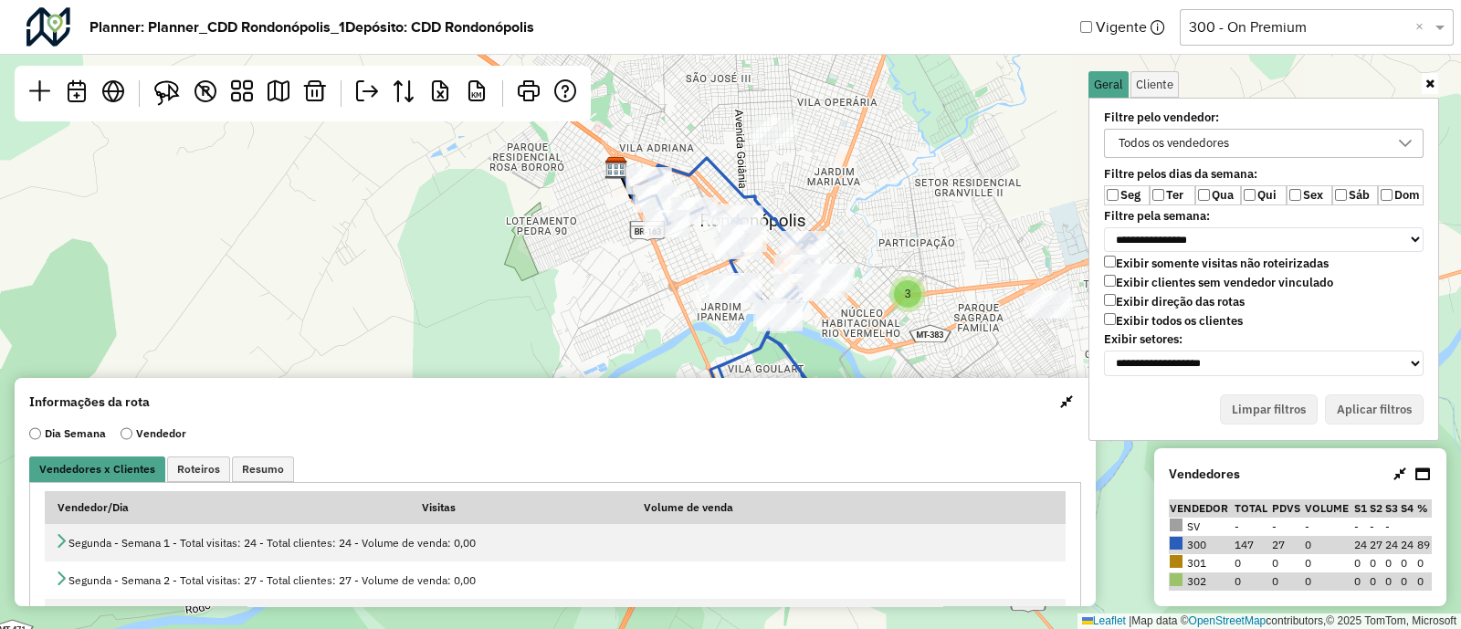
click at [1180, 190] on label "Ter" at bounding box center [1173, 195] width 46 height 20
click at [1215, 192] on label "Qua" at bounding box center [1218, 195] width 46 height 20
click at [1260, 192] on label "Qui" at bounding box center [1264, 195] width 46 height 20
click at [1345, 194] on div "Seg Ter Qua Qui Sex Sáb Dom" at bounding box center [1264, 195] width 320 height 20
click at [1304, 191] on label "Sex" at bounding box center [1309, 195] width 46 height 20
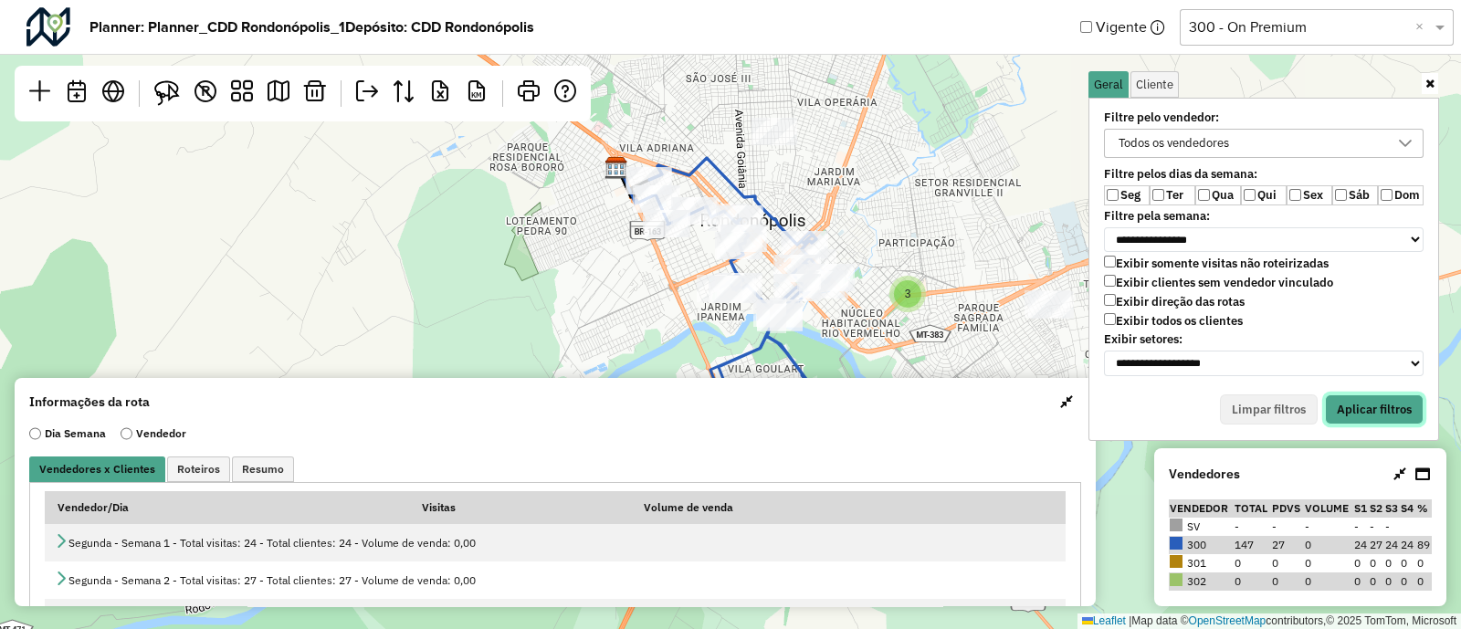
click at [1402, 408] on button "Aplicar filtros" at bounding box center [1374, 409] width 99 height 31
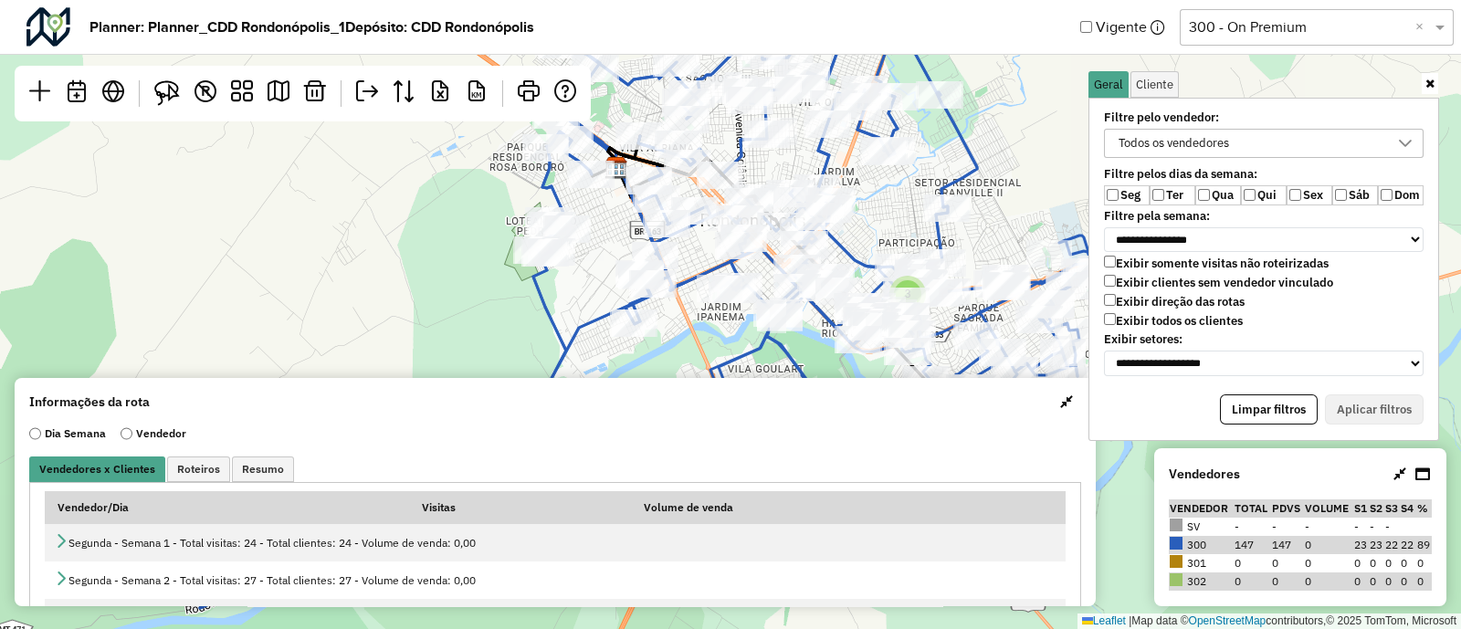
click at [1060, 400] on span "button" at bounding box center [1066, 401] width 13 height 15
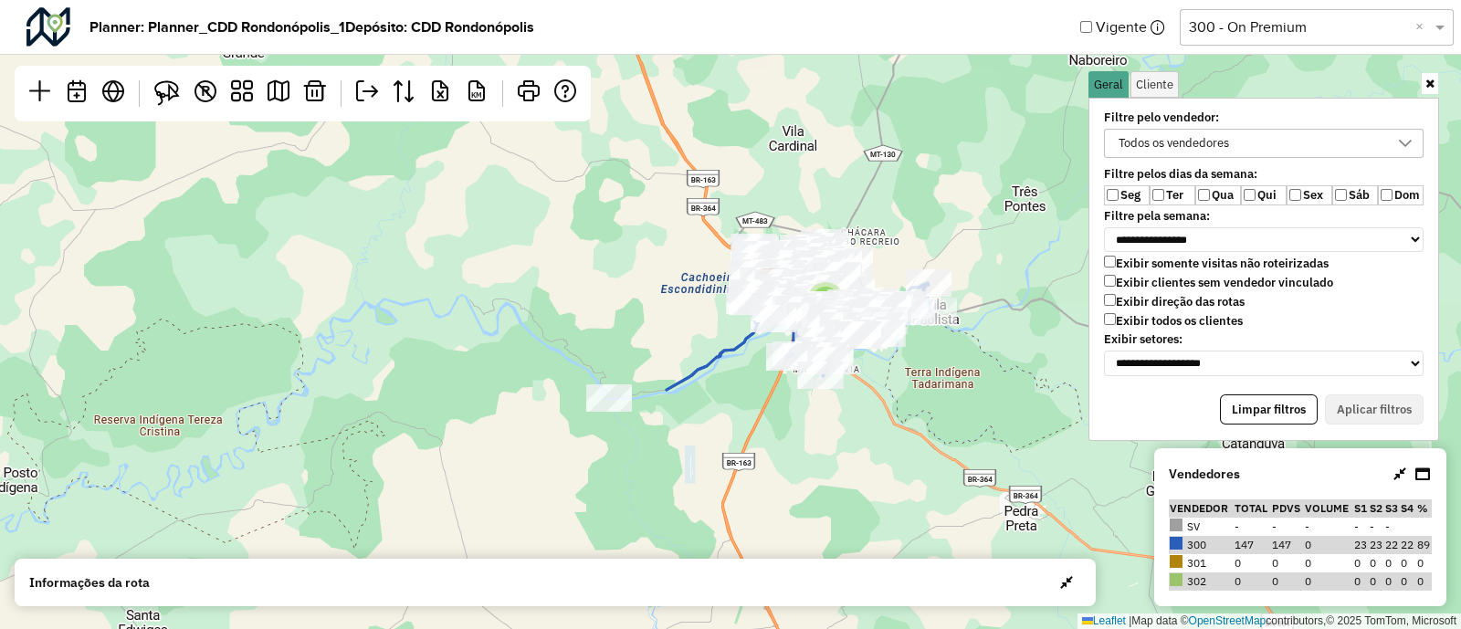
click at [1182, 144] on div "Todos os vendedores" at bounding box center [1173, 143] width 123 height 27
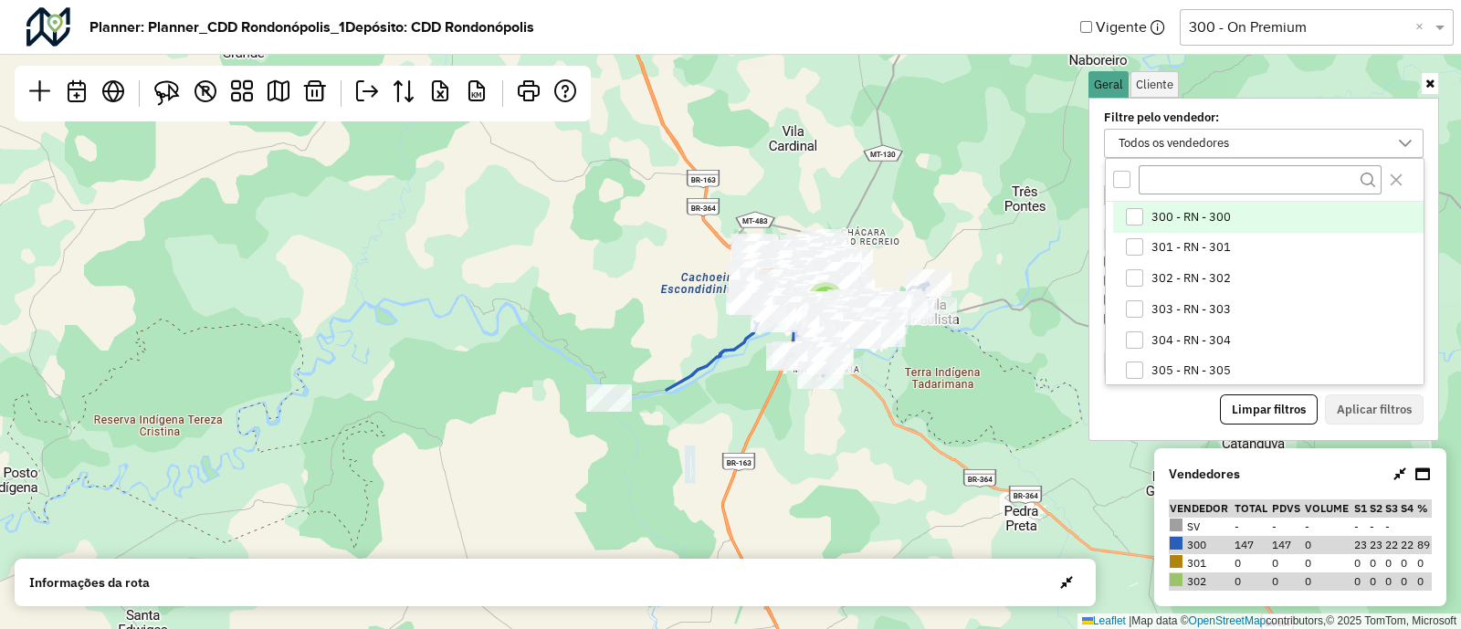
click at [1167, 210] on span "300 - RN - 300" at bounding box center [1190, 217] width 79 height 15
click at [1397, 409] on button "Aplicar filtros" at bounding box center [1374, 409] width 99 height 31
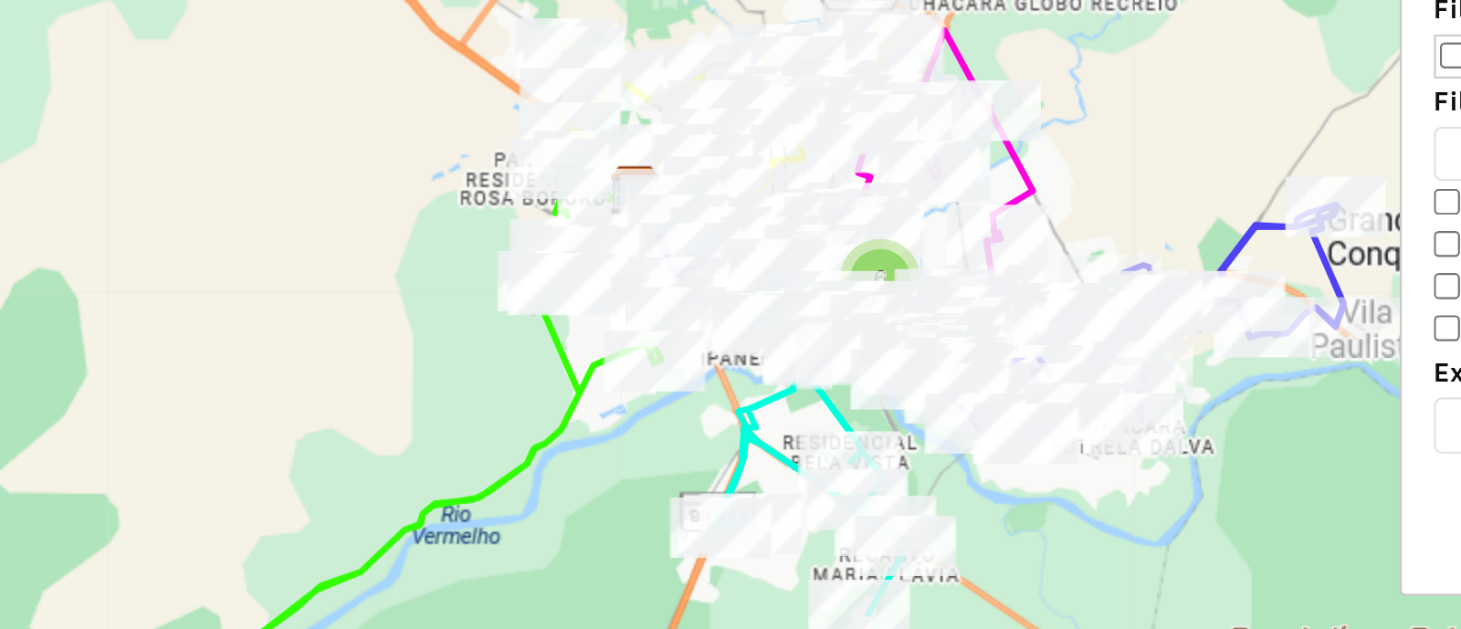
drag, startPoint x: 887, startPoint y: 307, endPoint x: 887, endPoint y: 389, distance: 82.2
click at [887, 389] on div "6 Leaflet | Map data © OpenStreetMap contributors,© 2025 TomTom, Microsoft" at bounding box center [730, 314] width 1461 height 629
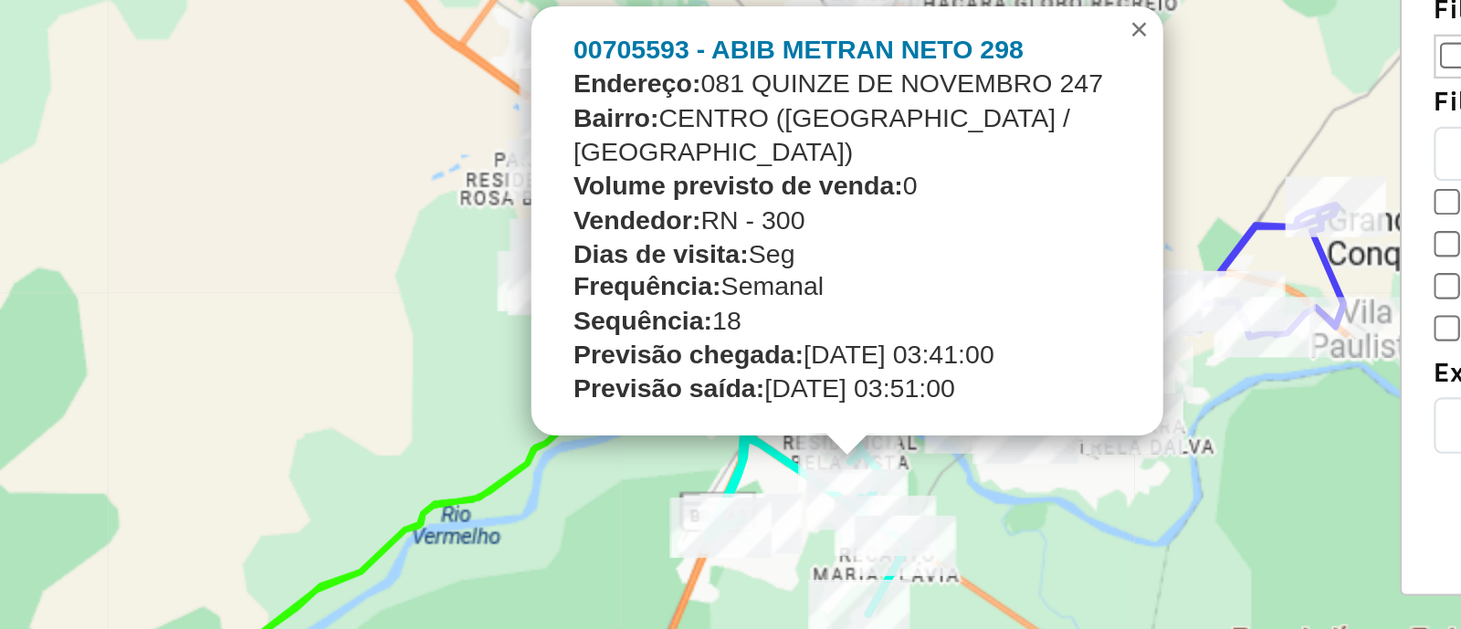
click at [805, 299] on div "00705593 - ABIB METRAN NETO 298 Endereço: 081 QUINZE DE NOVEMBRO 247 Bairro: CE…" at bounding box center [835, 270] width 246 height 170
click at [892, 331] on div "00705593 - ABIB METRAN NETO 298 Endereço: 081 QUINZE DE NOVEMBRO 247 Bairro: CE…" at bounding box center [835, 270] width 246 height 170
click at [887, 349] on div "00705593 - ABIB METRAN NETO 298 Endereço: 081 QUINZE DE NOVEMBRO 247 Bairro: CE…" at bounding box center [835, 270] width 246 height 170
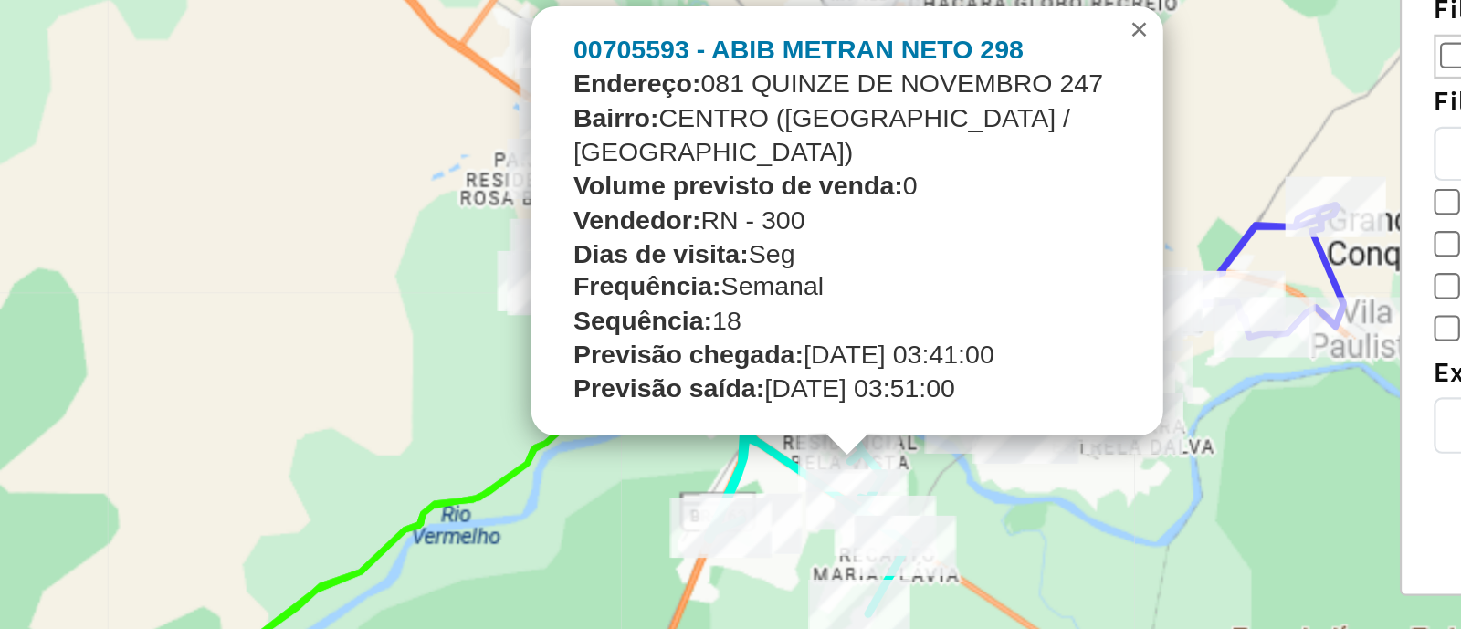
click at [887, 349] on div "00705593 - ABIB METRAN NETO 298 Endereço: 081 QUINZE DE NOVEMBRO 247 Bairro: CE…" at bounding box center [835, 270] width 246 height 170
click at [962, 194] on link "×" at bounding box center [970, 184] width 22 height 22
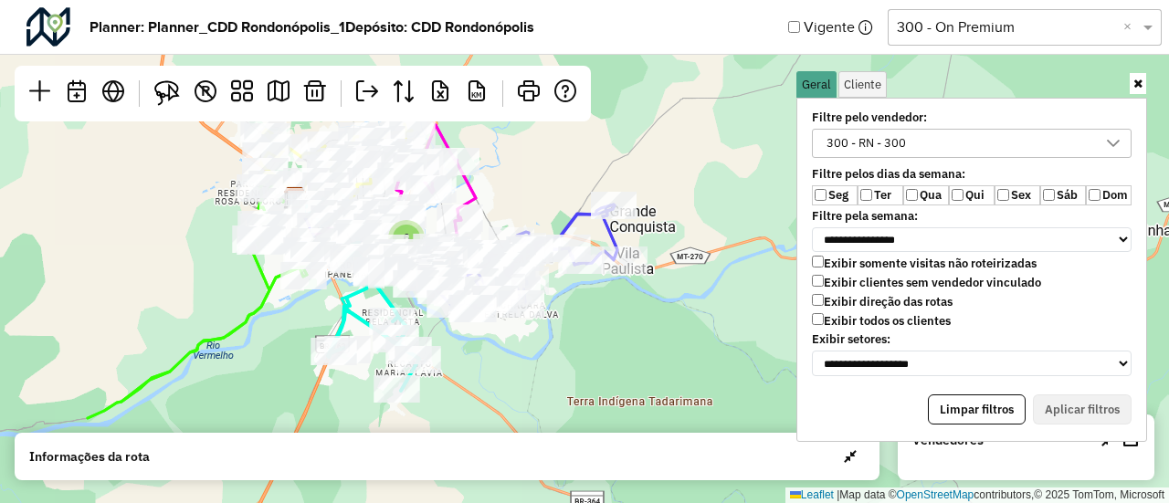
drag, startPoint x: 593, startPoint y: 302, endPoint x: 294, endPoint y: 307, distance: 299.5
click at [294, 307] on div "6 Leaflet | Map data © OpenStreetMap contributors,© 2025 TomTom, Microsoft" at bounding box center [584, 251] width 1169 height 503
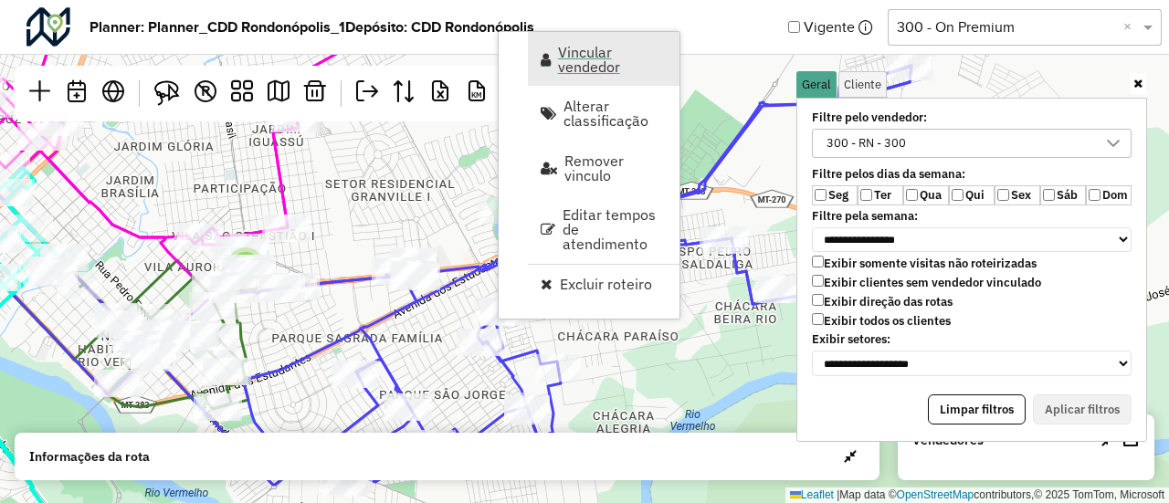
click at [581, 50] on span "Vincular vendedor" at bounding box center [613, 59] width 110 height 29
select select "********"
select select "*"
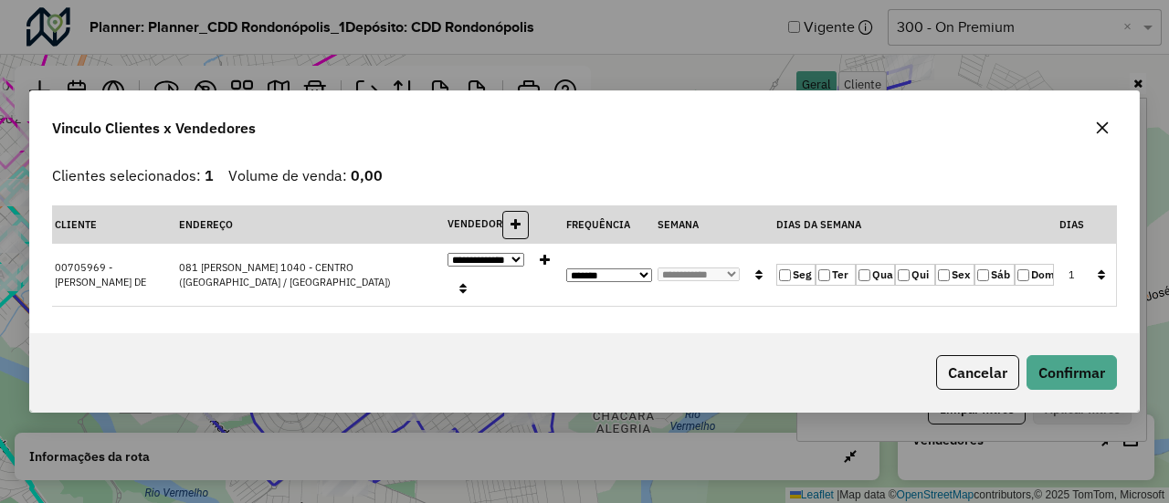
click at [1102, 128] on icon "button" at bounding box center [1103, 128] width 12 height 12
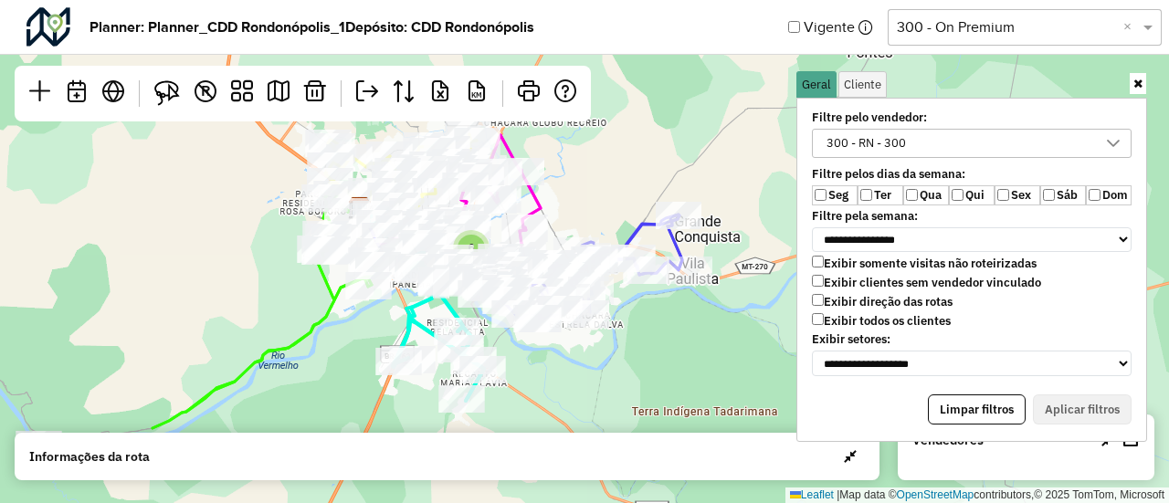
drag, startPoint x: 550, startPoint y: 300, endPoint x: 651, endPoint y: 322, distance: 103.7
click at [651, 322] on div "6 Leaflet | Map data © OpenStreetMap contributors,© 2025 TomTom, Microsoft" at bounding box center [584, 251] width 1169 height 503
click at [1107, 444] on icon at bounding box center [1107, 440] width 13 height 15
click at [1109, 459] on icon at bounding box center [1107, 458] width 13 height 15
click at [1048, 142] on div "300 - RN - 300" at bounding box center [958, 143] width 276 height 27
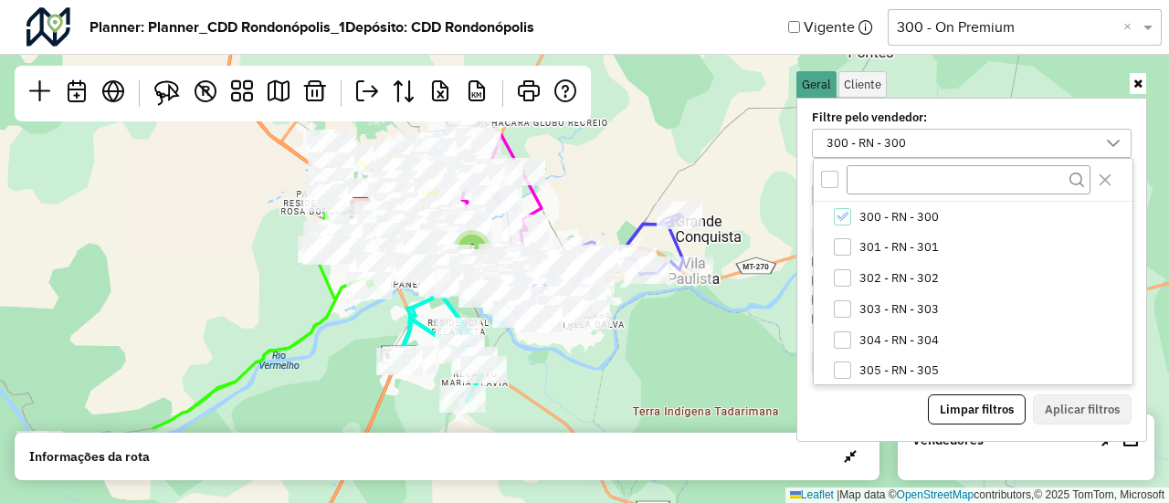
click at [834, 173] on div "All items unselected" at bounding box center [829, 179] width 17 height 17
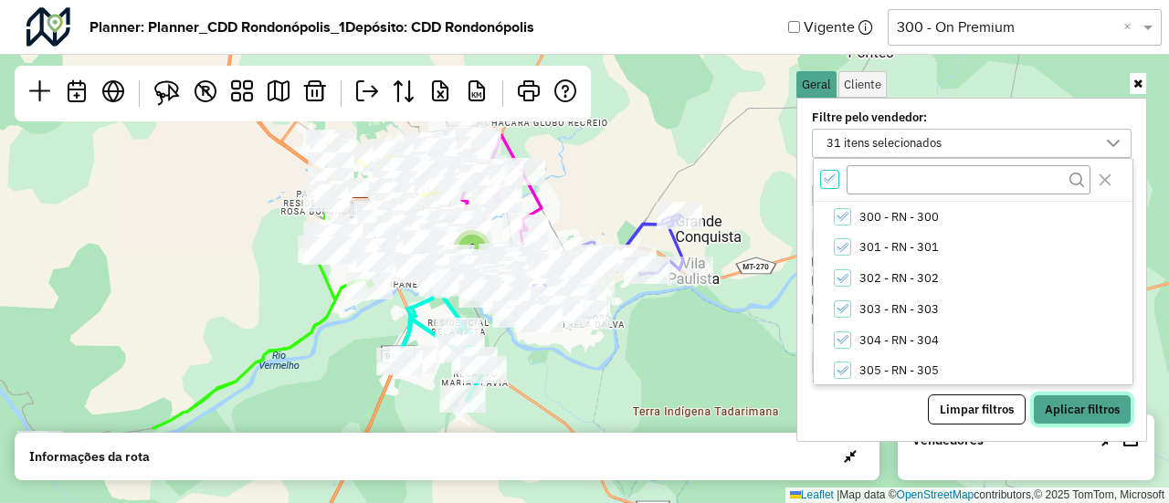
click at [1057, 394] on button "Aplicar filtros" at bounding box center [1082, 409] width 99 height 31
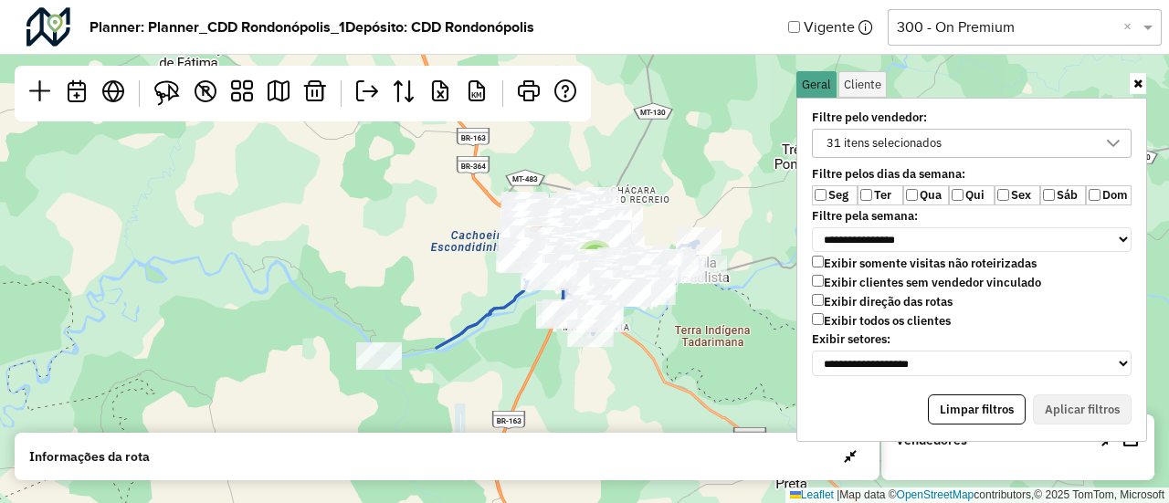
click at [1130, 443] on icon at bounding box center [1130, 440] width 15 height 15
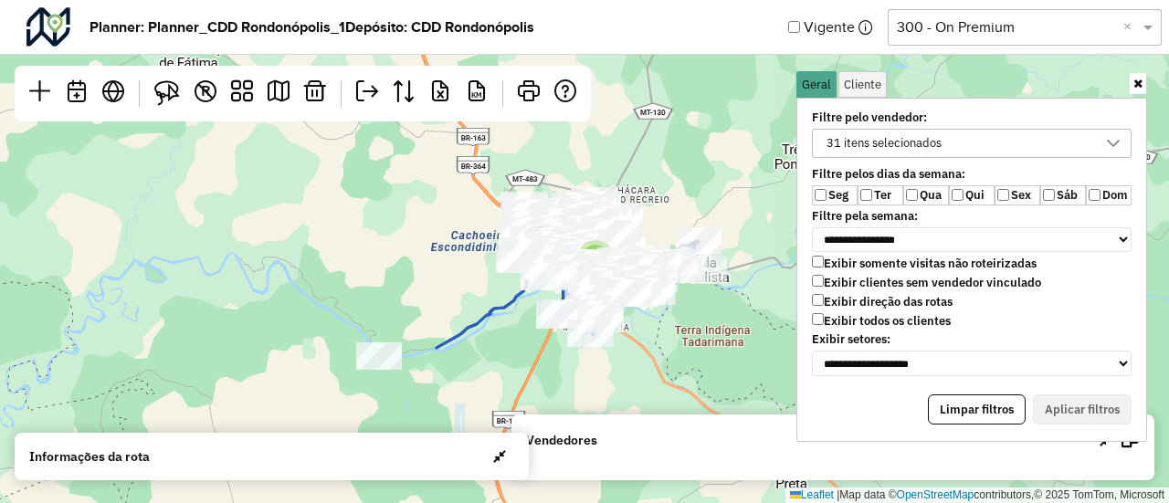
click at [1130, 443] on icon at bounding box center [1129, 440] width 16 height 15
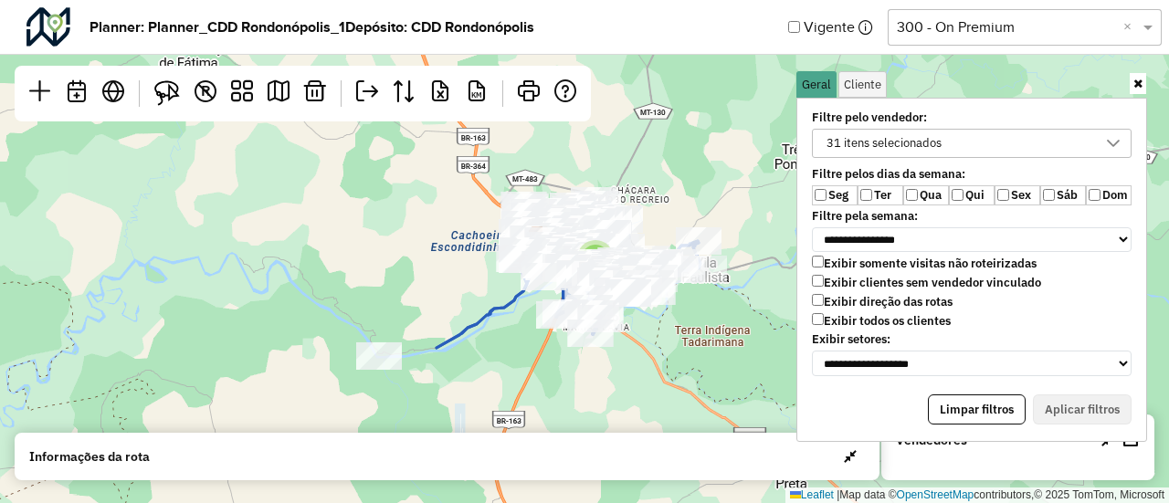
click at [1104, 437] on icon at bounding box center [1107, 440] width 13 height 15
drag, startPoint x: 1104, startPoint y: 437, endPoint x: 1109, endPoint y: 459, distance: 22.6
click at [1109, 459] on div "Vendedores Vendedor Total PDVs Volume S1 S2 S3 S4 % SV - - - - - - 300 147 147 …" at bounding box center [1017, 456] width 273 height 47
click at [1109, 459] on icon at bounding box center [1107, 458] width 13 height 15
click at [1136, 78] on icon at bounding box center [1137, 84] width 9 height 12
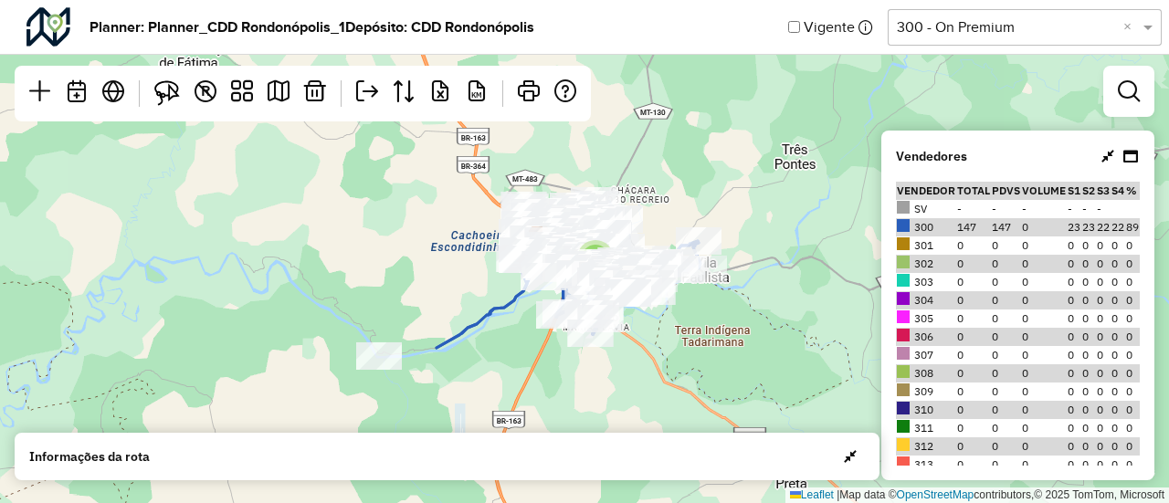
click at [915, 221] on td "300" at bounding box center [926, 227] width 60 height 18
click at [956, 226] on td "147" at bounding box center [973, 227] width 35 height 18
click at [976, 241] on td "0" at bounding box center [973, 245] width 35 height 18
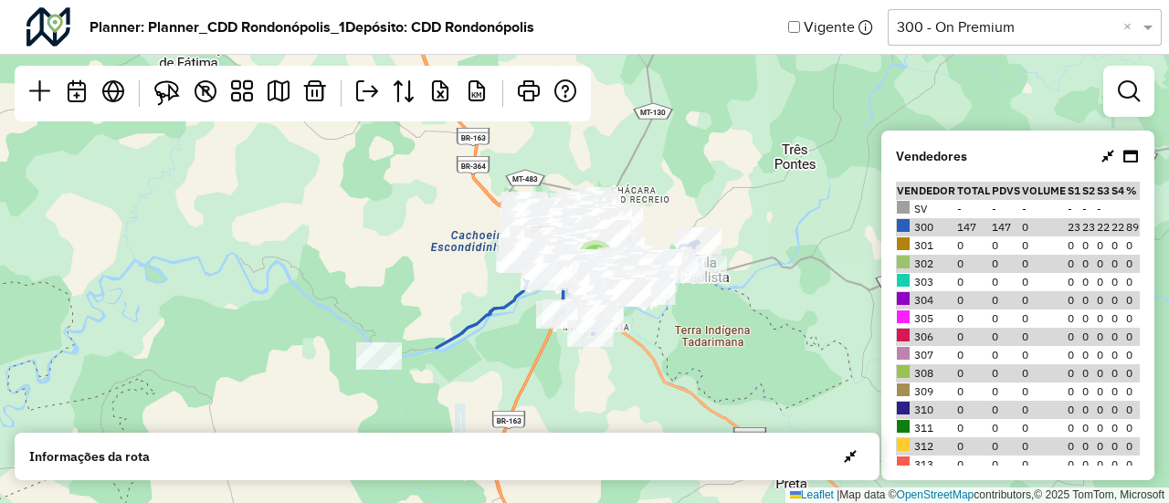
click at [912, 226] on td "300" at bounding box center [926, 227] width 60 height 18
click at [956, 224] on td "147" at bounding box center [973, 227] width 35 height 18
click at [993, 228] on td "147" at bounding box center [1006, 227] width 30 height 18
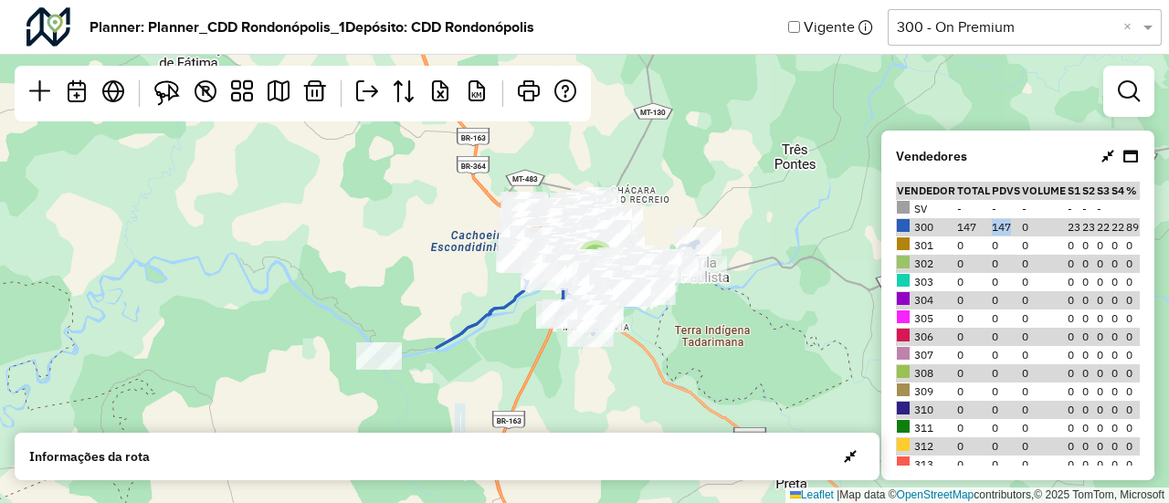
click at [993, 228] on td "147" at bounding box center [1006, 227] width 30 height 18
